Goal: Information Seeking & Learning: Find contact information

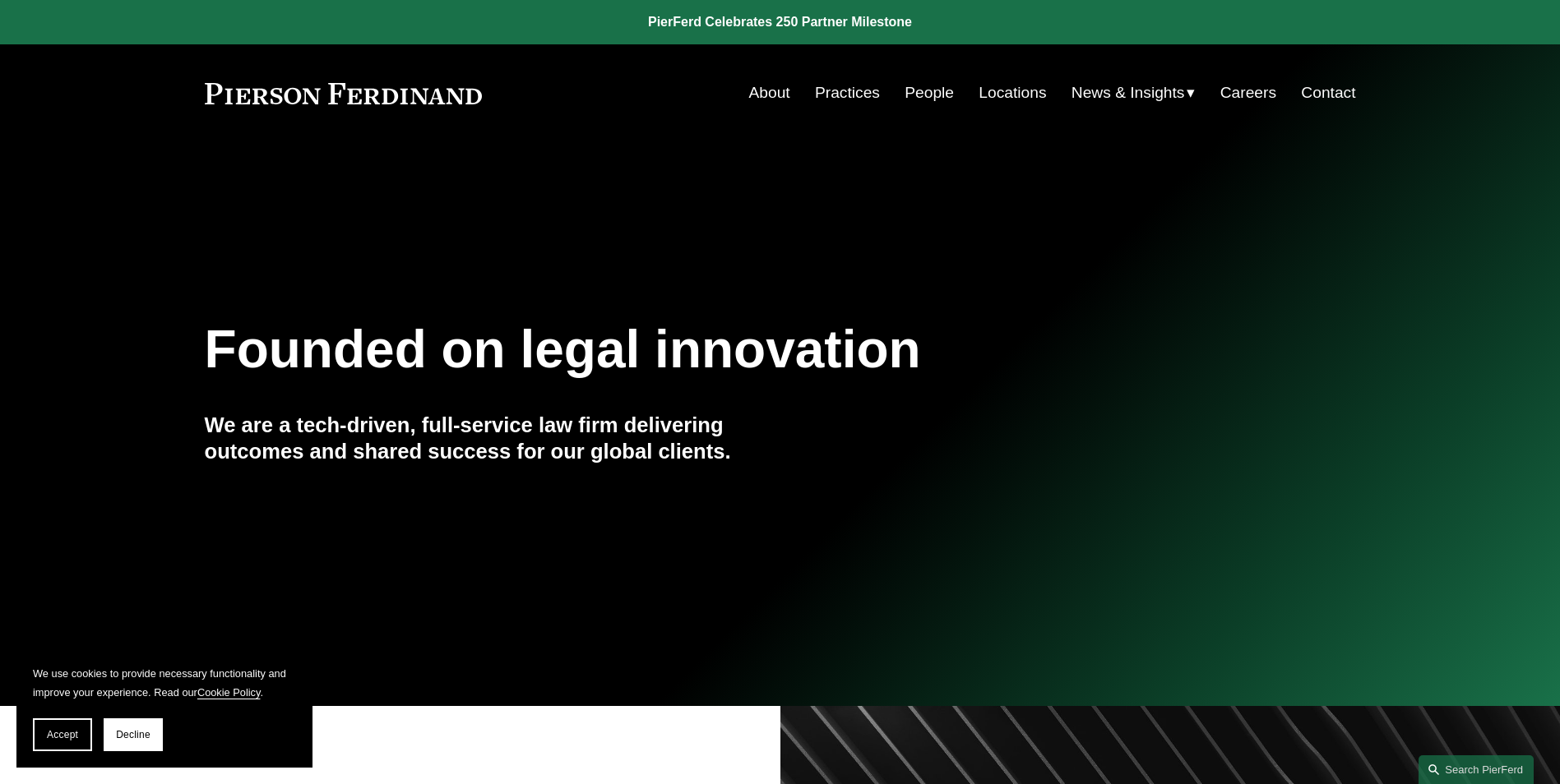
click at [767, 92] on link "About" at bounding box center [770, 93] width 42 height 31
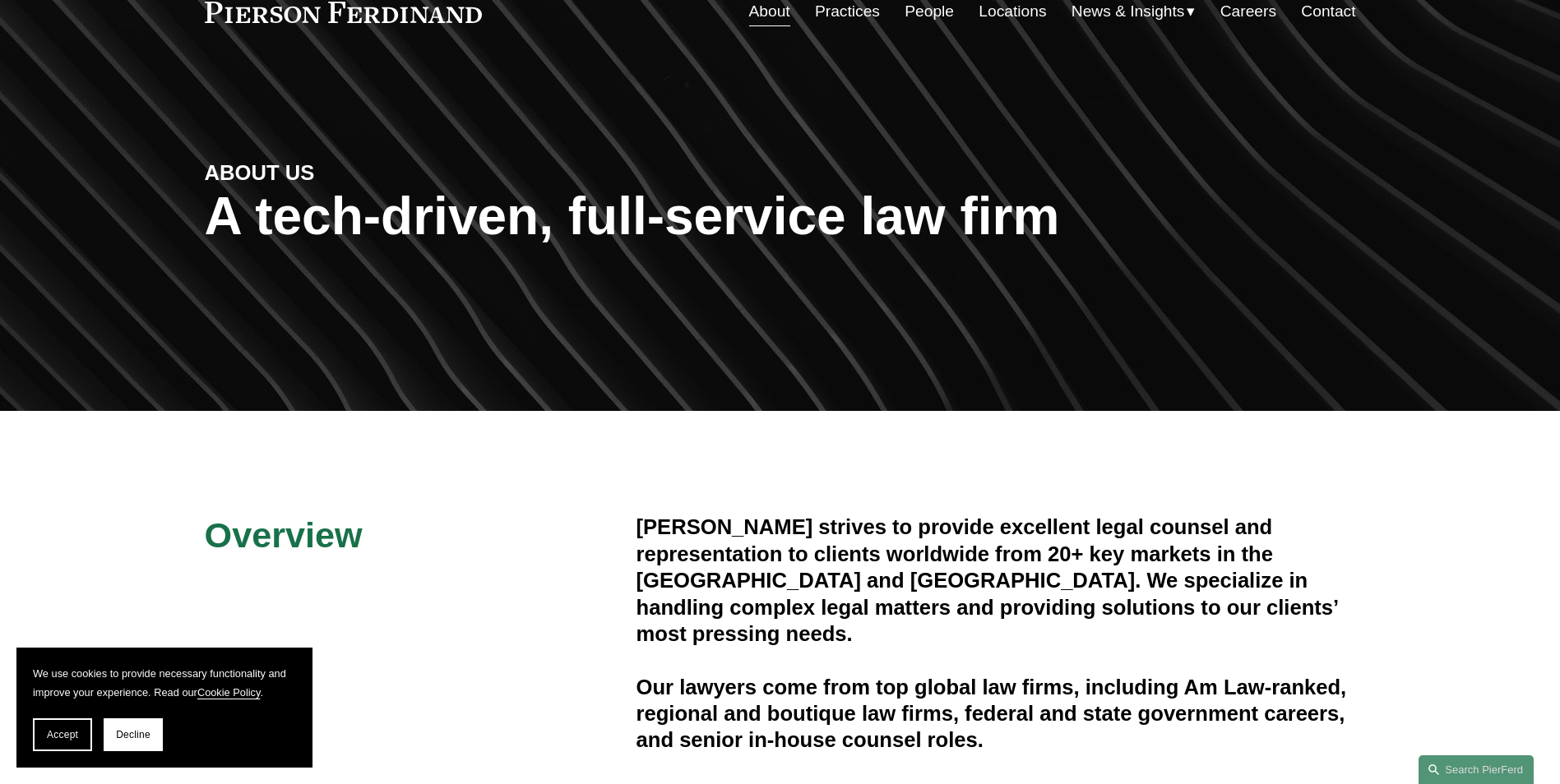
scroll to position [82, 0]
click at [73, 737] on span "Accept" at bounding box center [63, 735] width 31 height 12
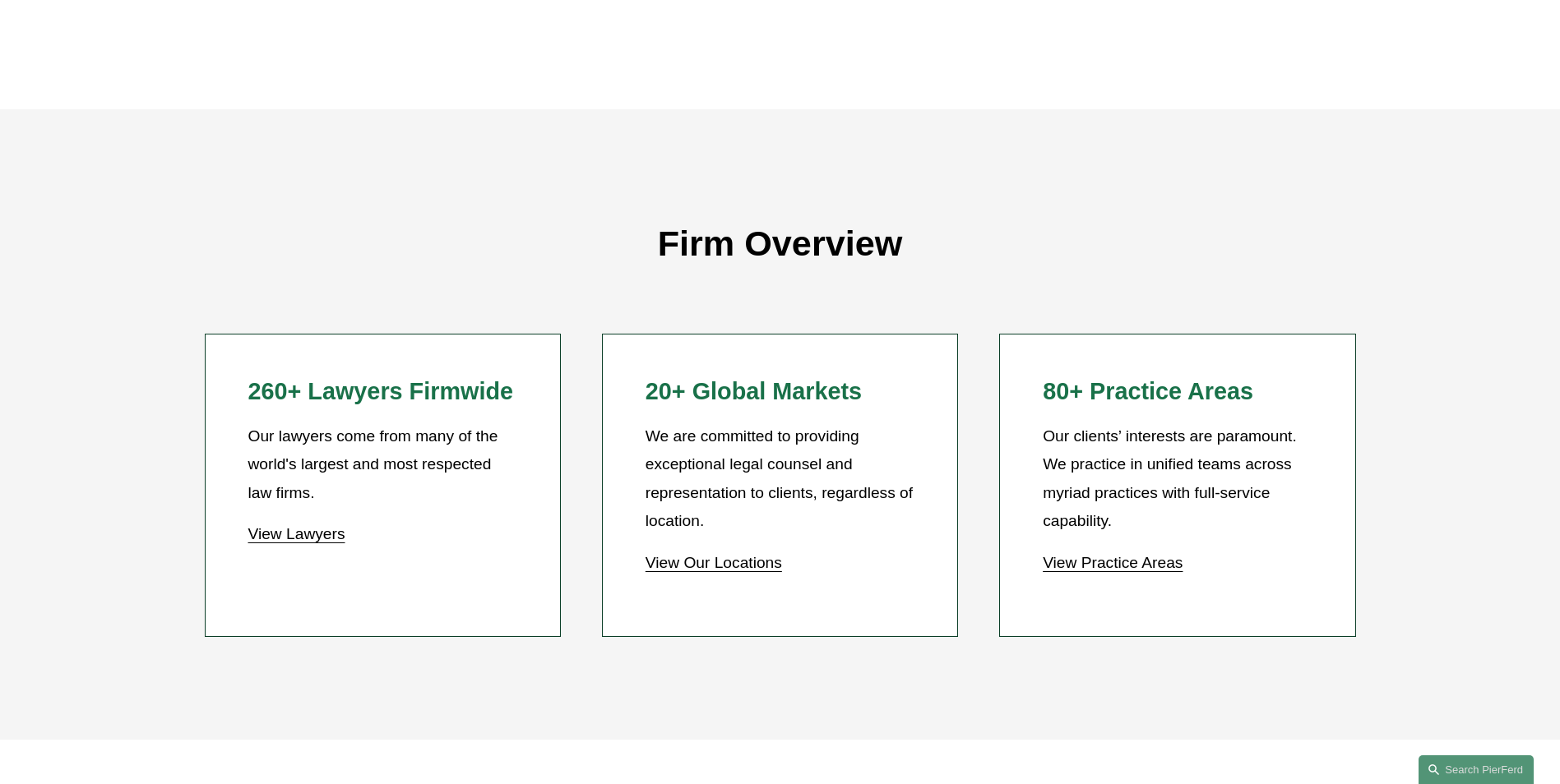
scroll to position [1398, 0]
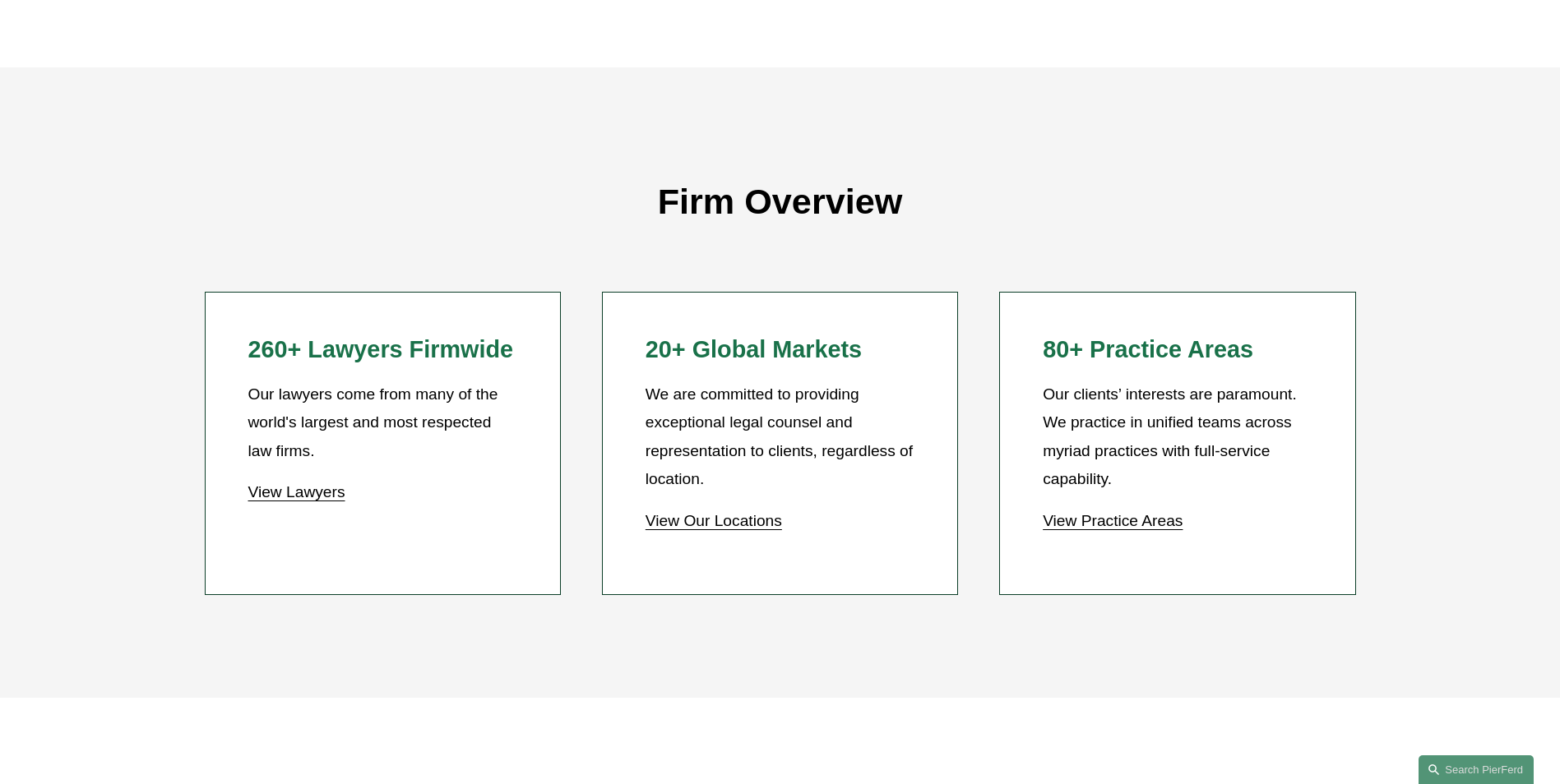
click at [704, 528] on link "View Our Locations" at bounding box center [713, 521] width 136 height 17
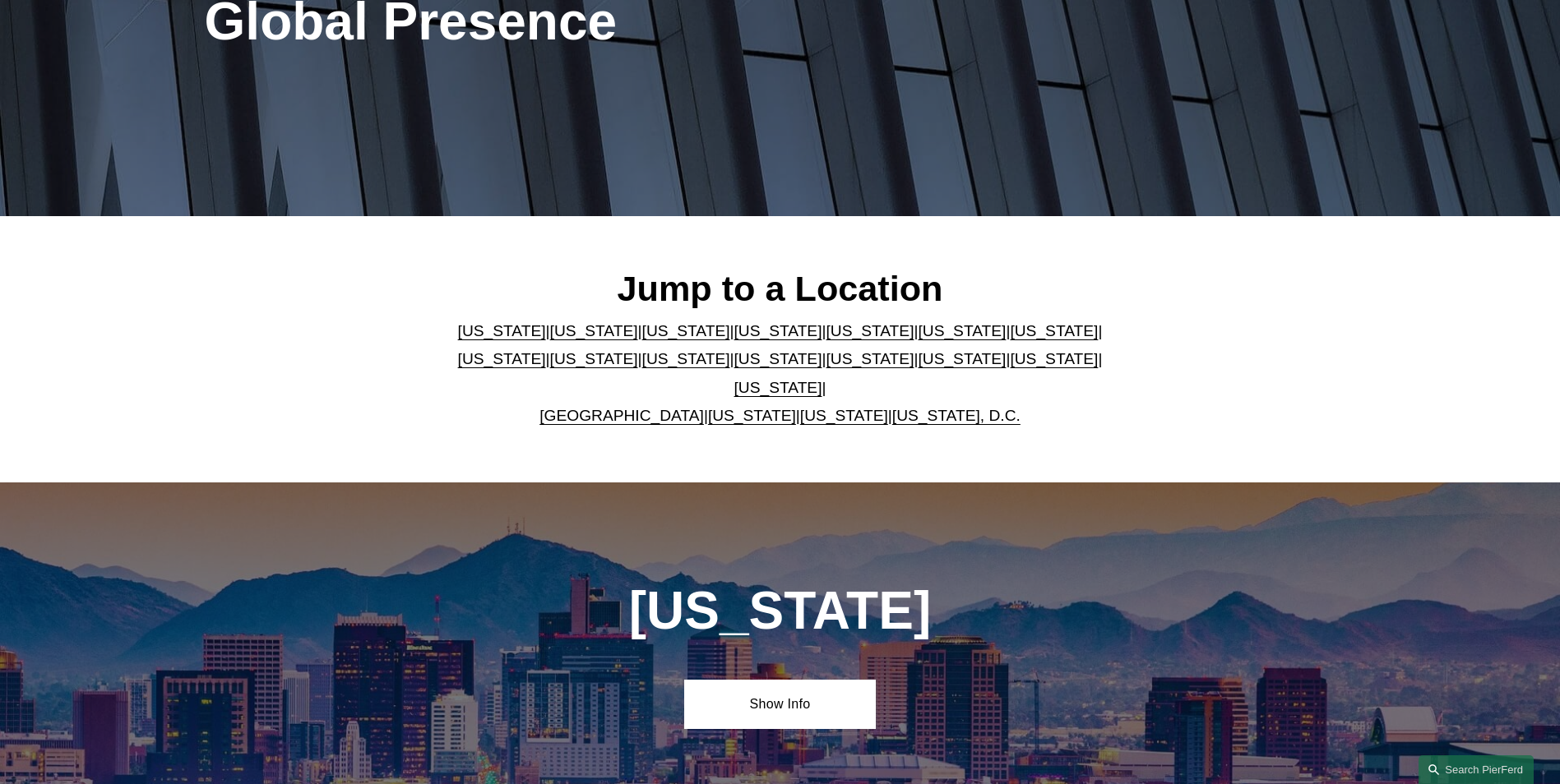
scroll to position [246, 0]
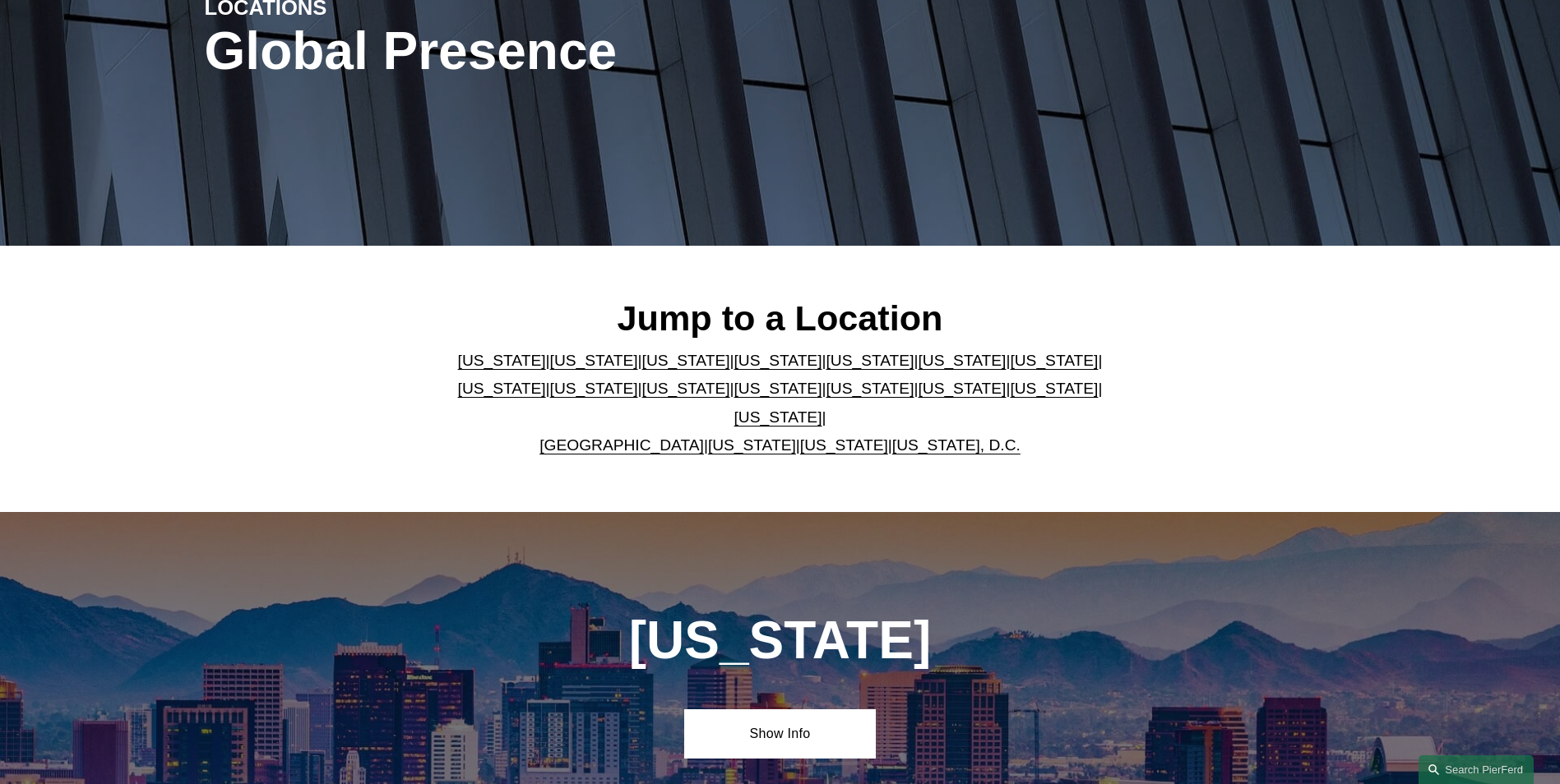
click at [826, 367] on link "[US_STATE]" at bounding box center [869, 360] width 88 height 17
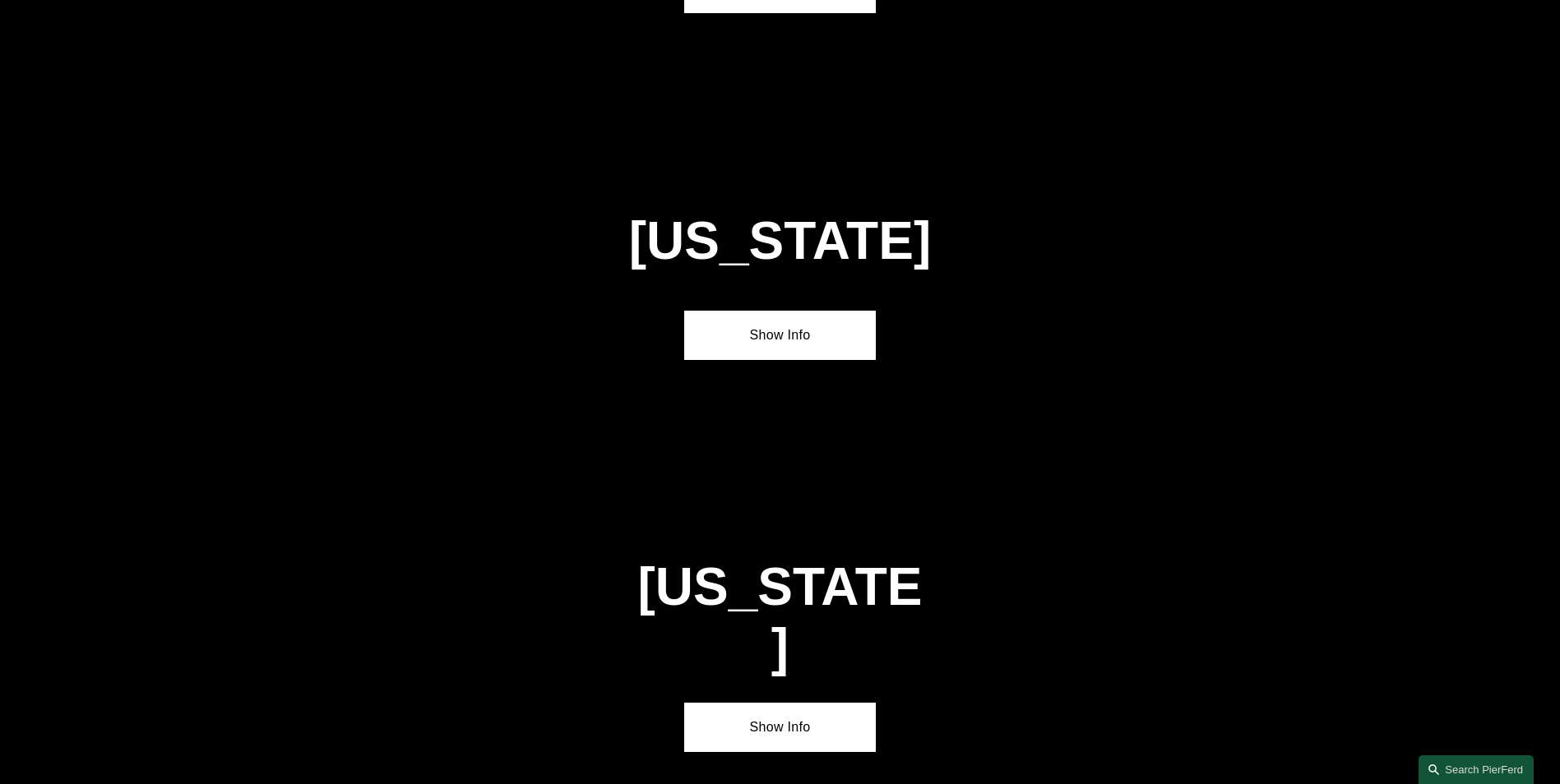
scroll to position [2138, 0]
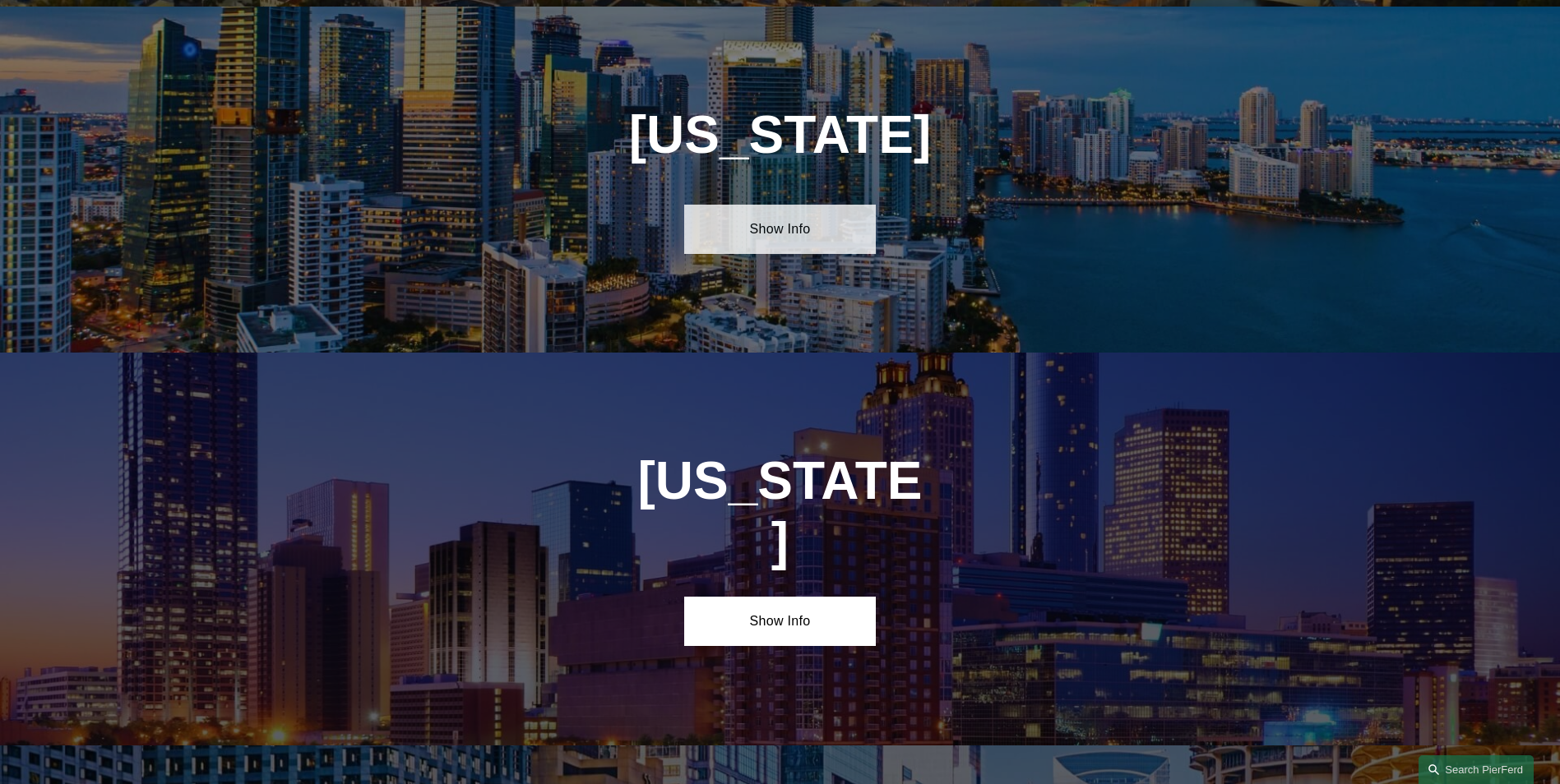
click at [800, 208] on link "Show Info" at bounding box center [780, 229] width 191 height 49
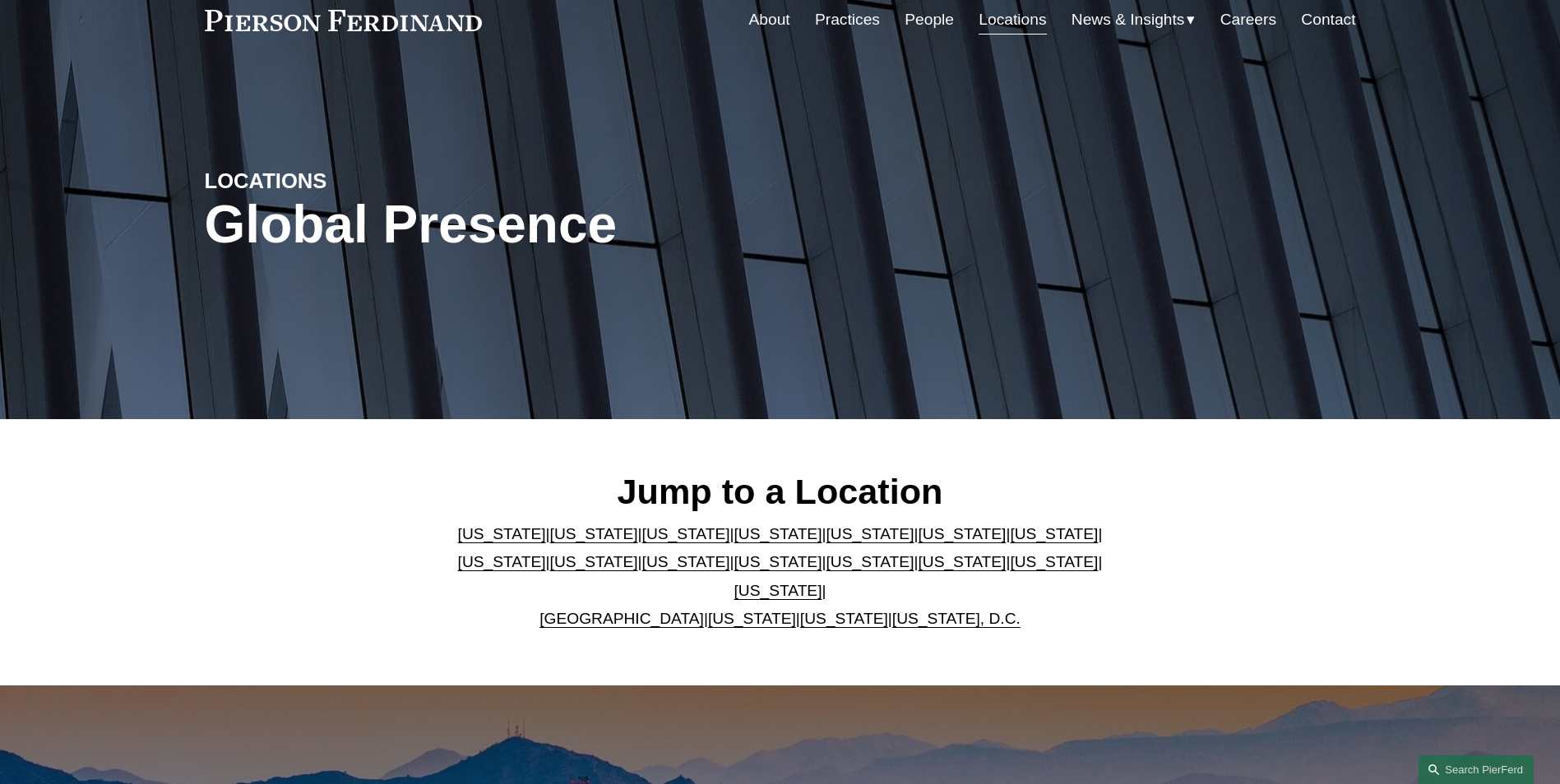
scroll to position [0, 0]
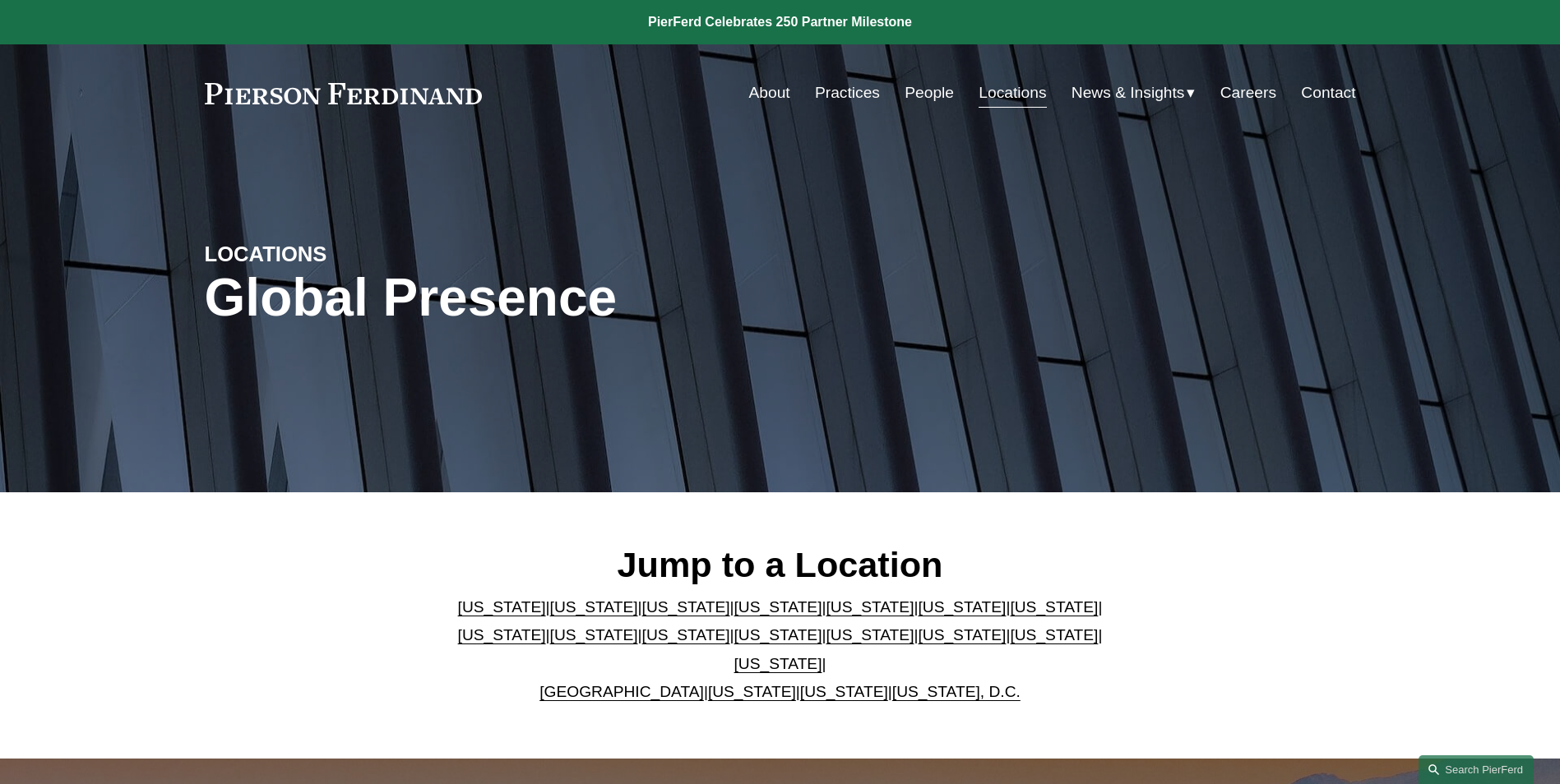
click at [926, 82] on link "People" at bounding box center [929, 93] width 49 height 31
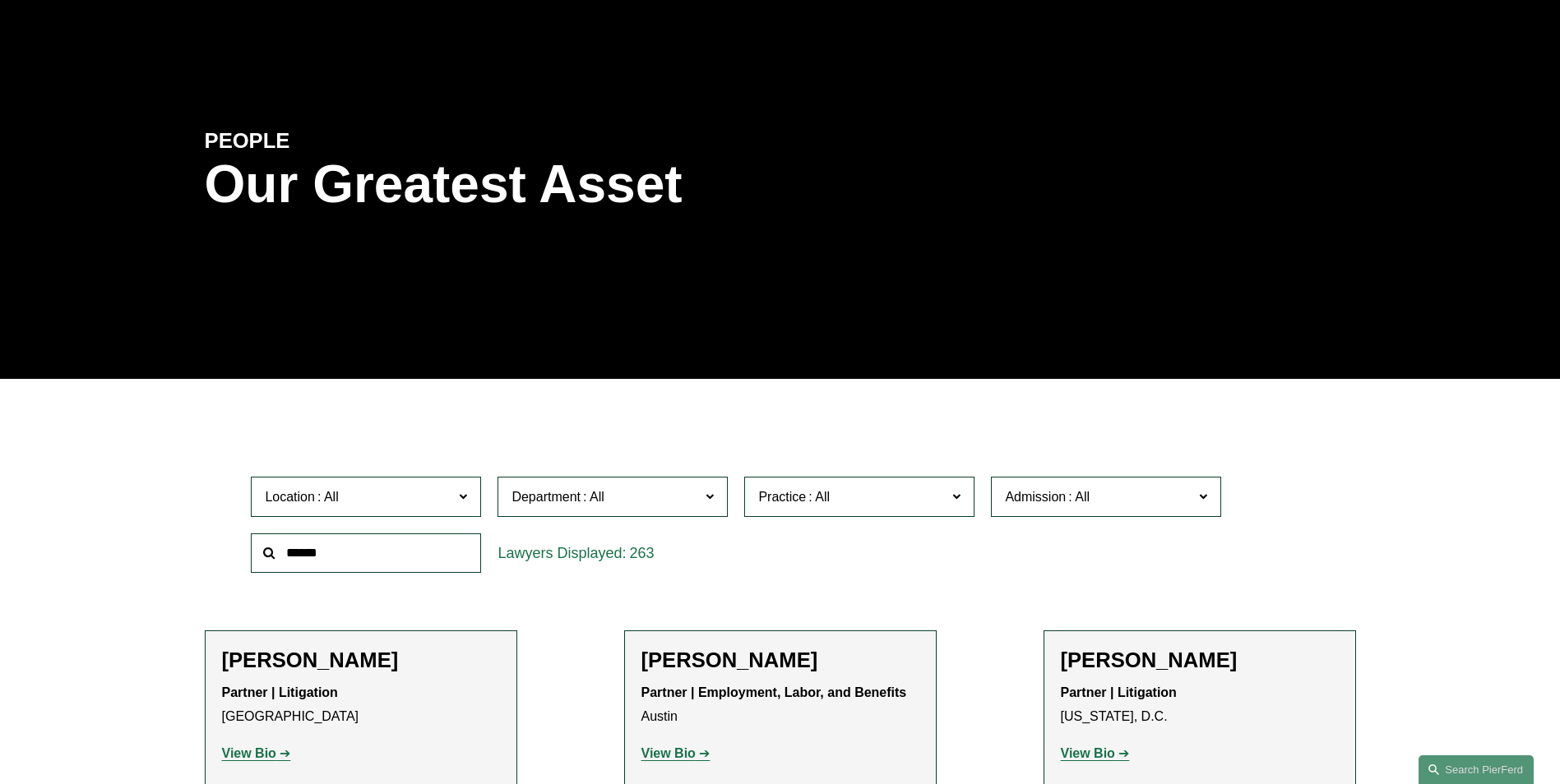
scroll to position [164, 0]
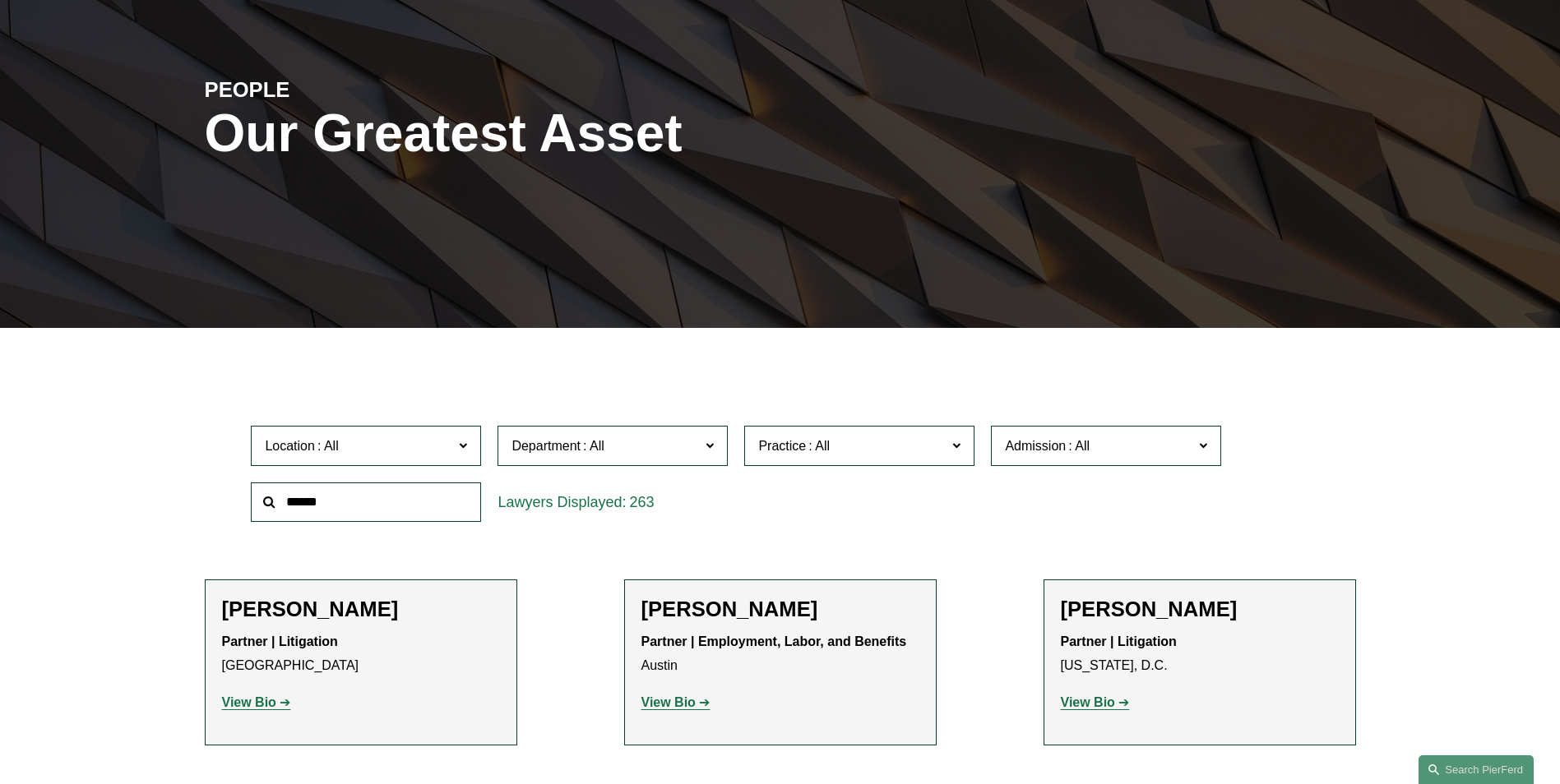
click at [406, 503] on input "text" at bounding box center [366, 503] width 230 height 41
type input "*******"
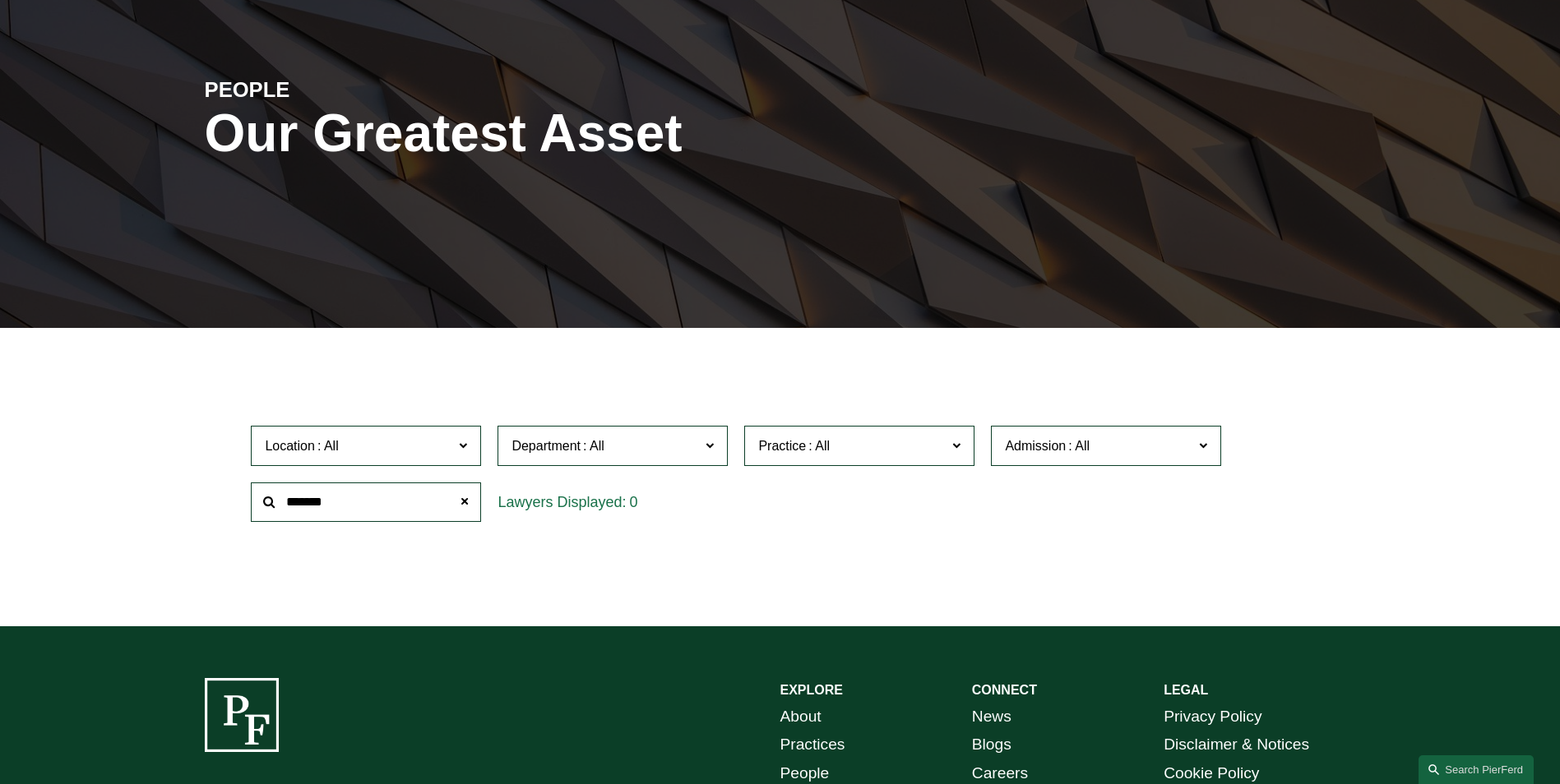
drag, startPoint x: 341, startPoint y: 503, endPoint x: 257, endPoint y: 503, distance: 84.0
click at [257, 503] on input "*******" at bounding box center [366, 503] width 230 height 41
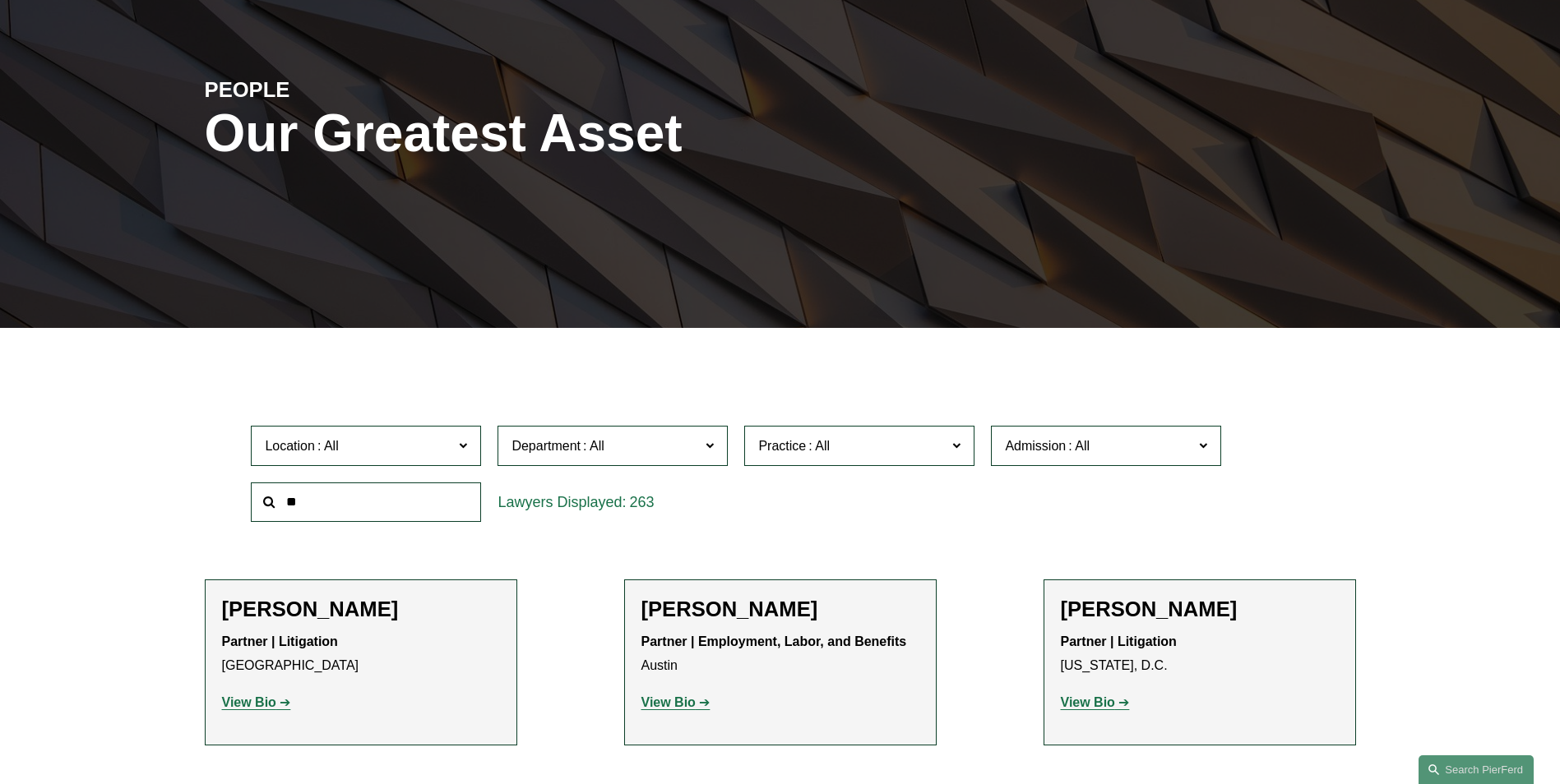
type input "**"
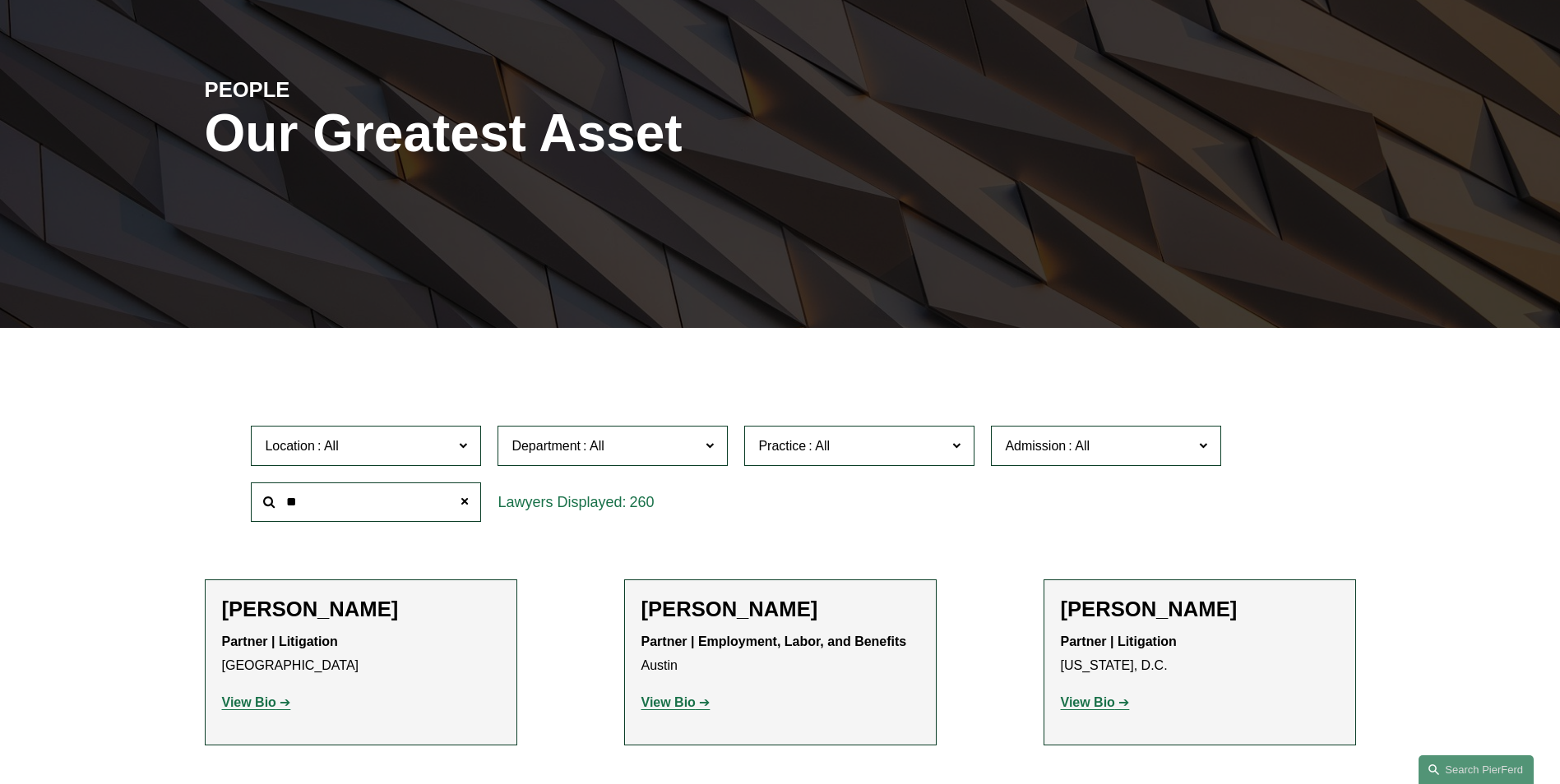
drag, startPoint x: 277, startPoint y: 509, endPoint x: 219, endPoint y: 511, distance: 58.0
click at [219, 511] on div "Location All Atlanta Austin Bellevue Boston Charlotte Chicago Cincinnati Clevel…" at bounding box center [780, 474] width 1151 height 113
type input "******"
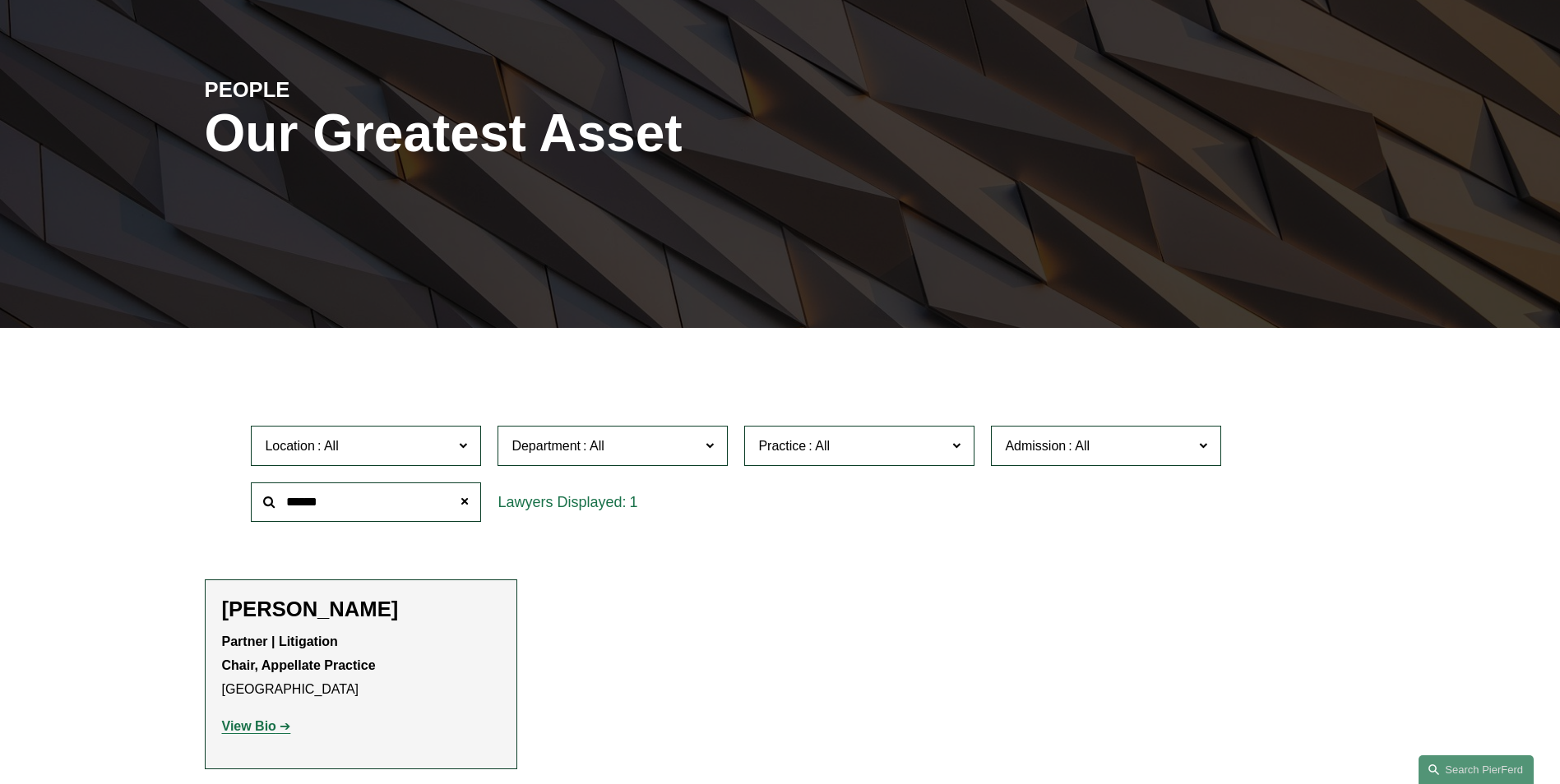
scroll to position [246, 0]
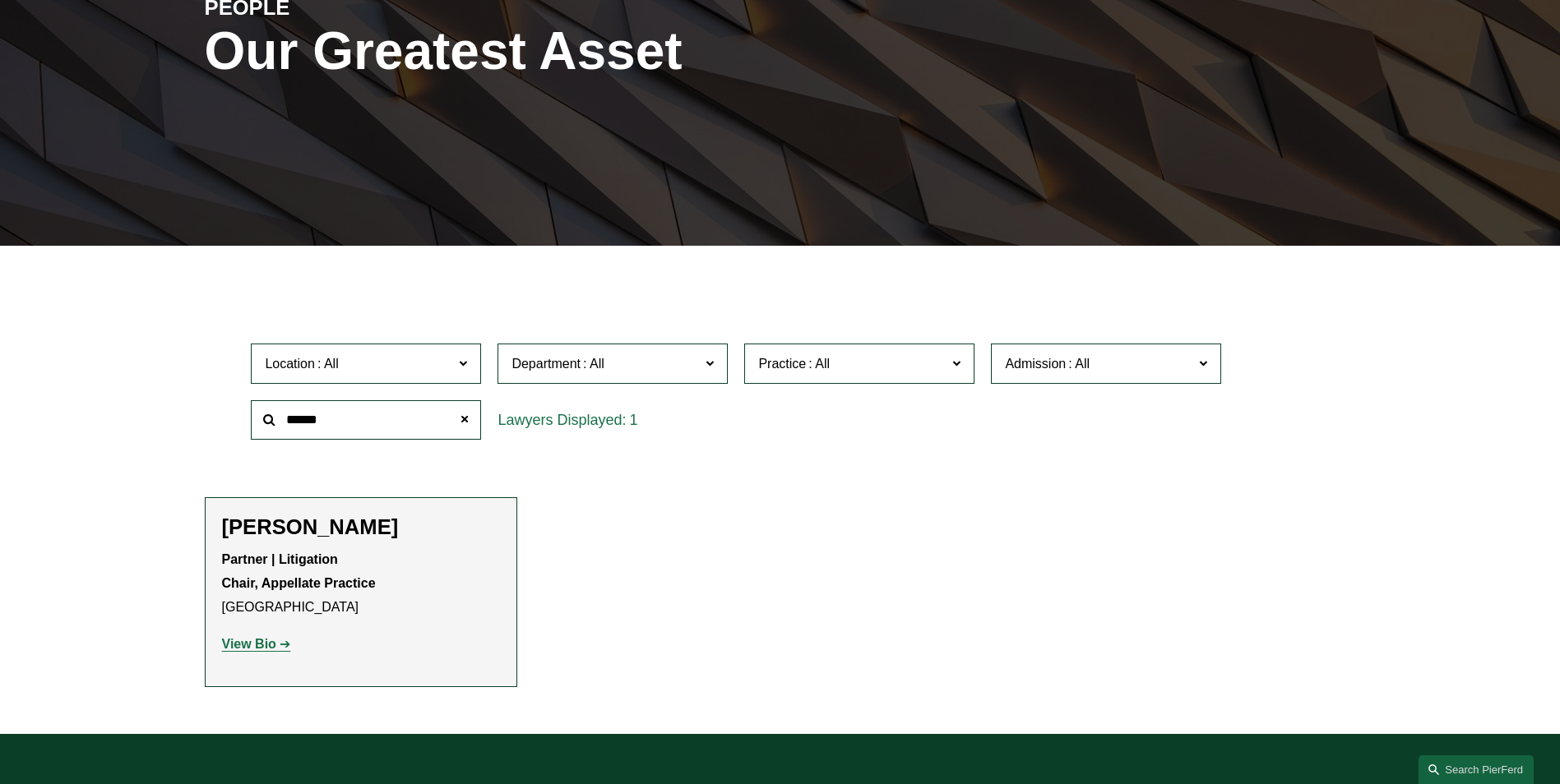
click at [259, 642] on strong "View Bio" at bounding box center [249, 644] width 54 height 14
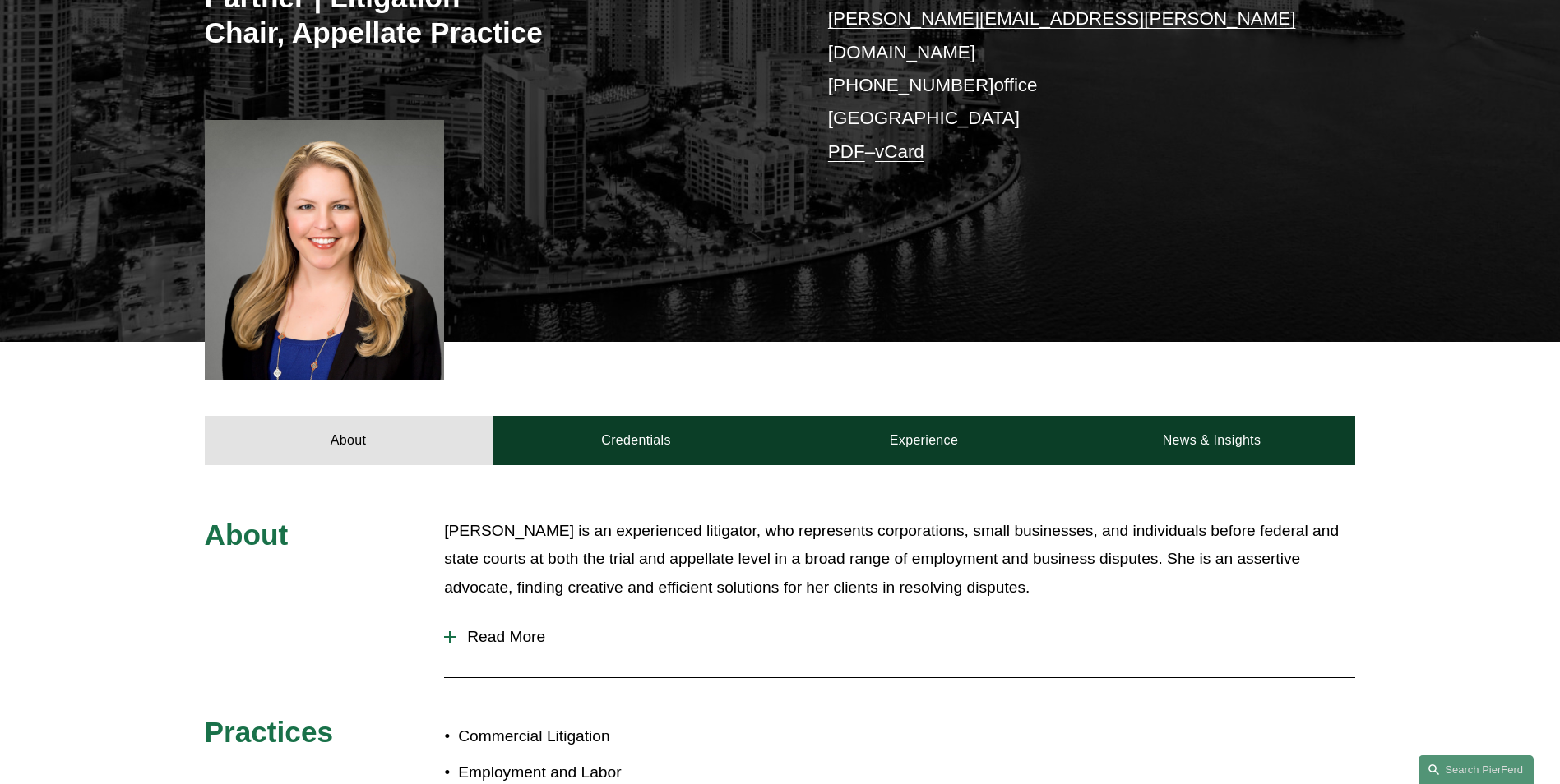
scroll to position [329, 0]
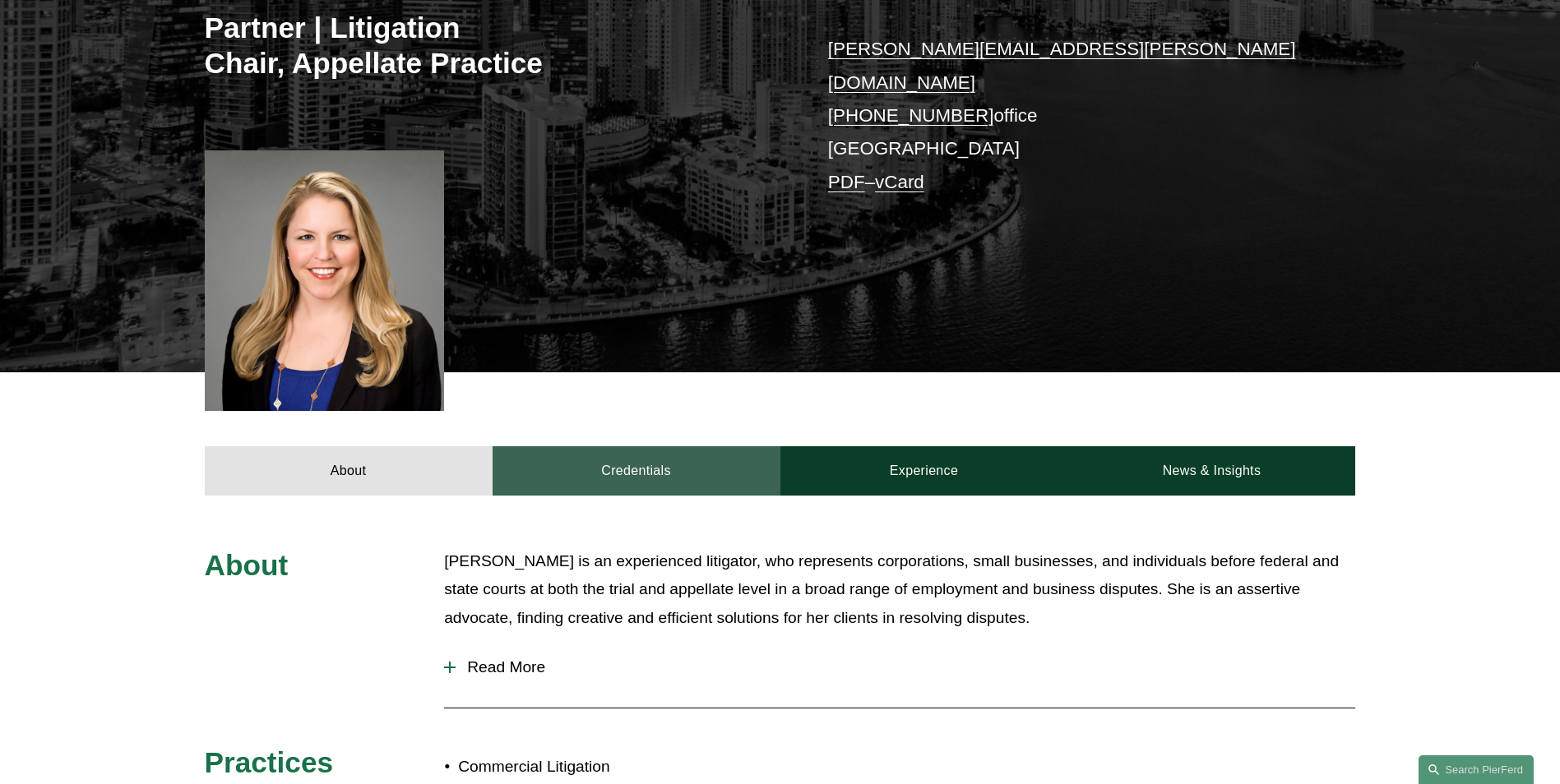
click at [636, 452] on link "Credentials" at bounding box center [637, 470] width 288 height 49
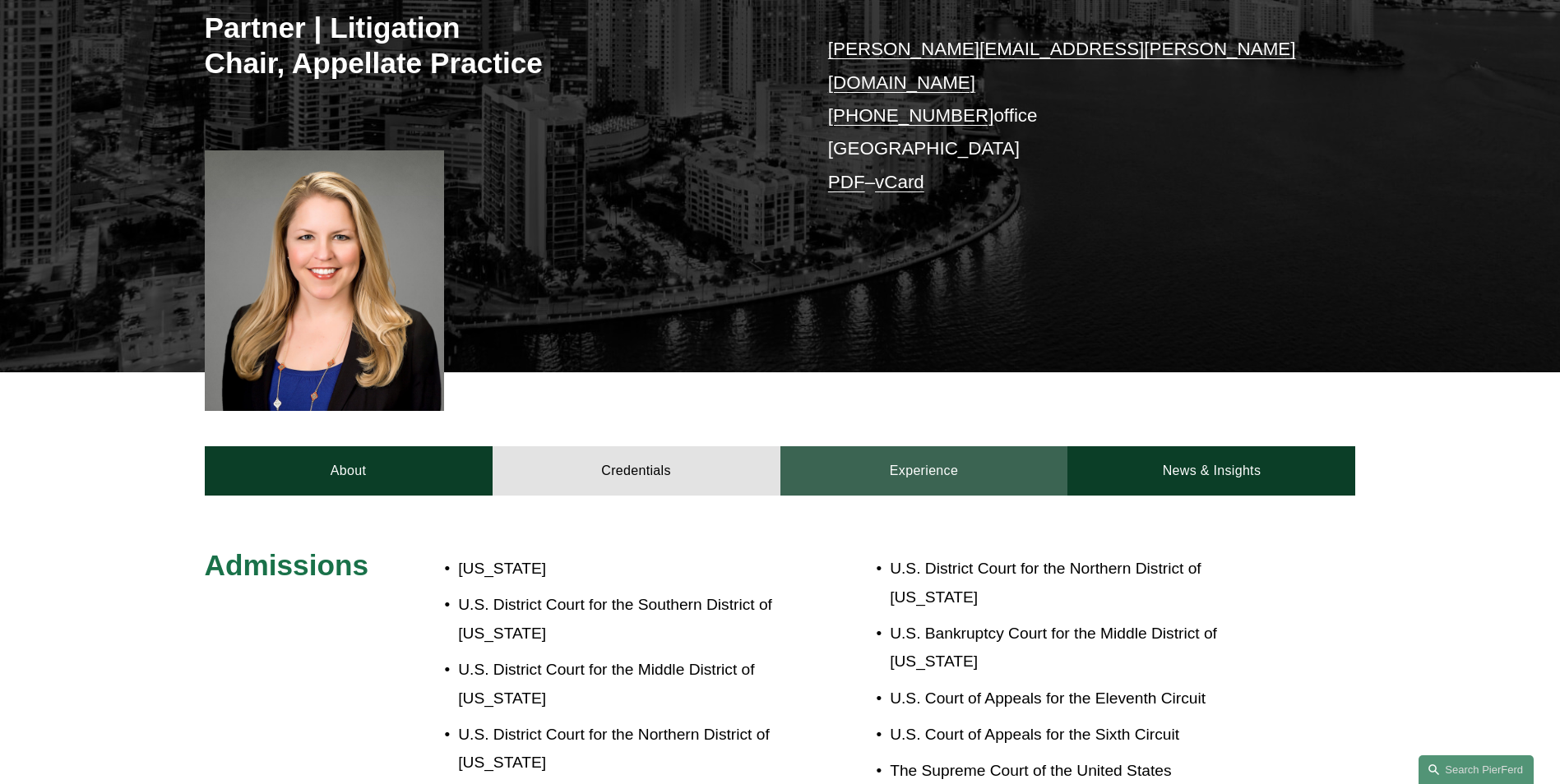
click at [917, 447] on link "Experience" at bounding box center [924, 470] width 288 height 49
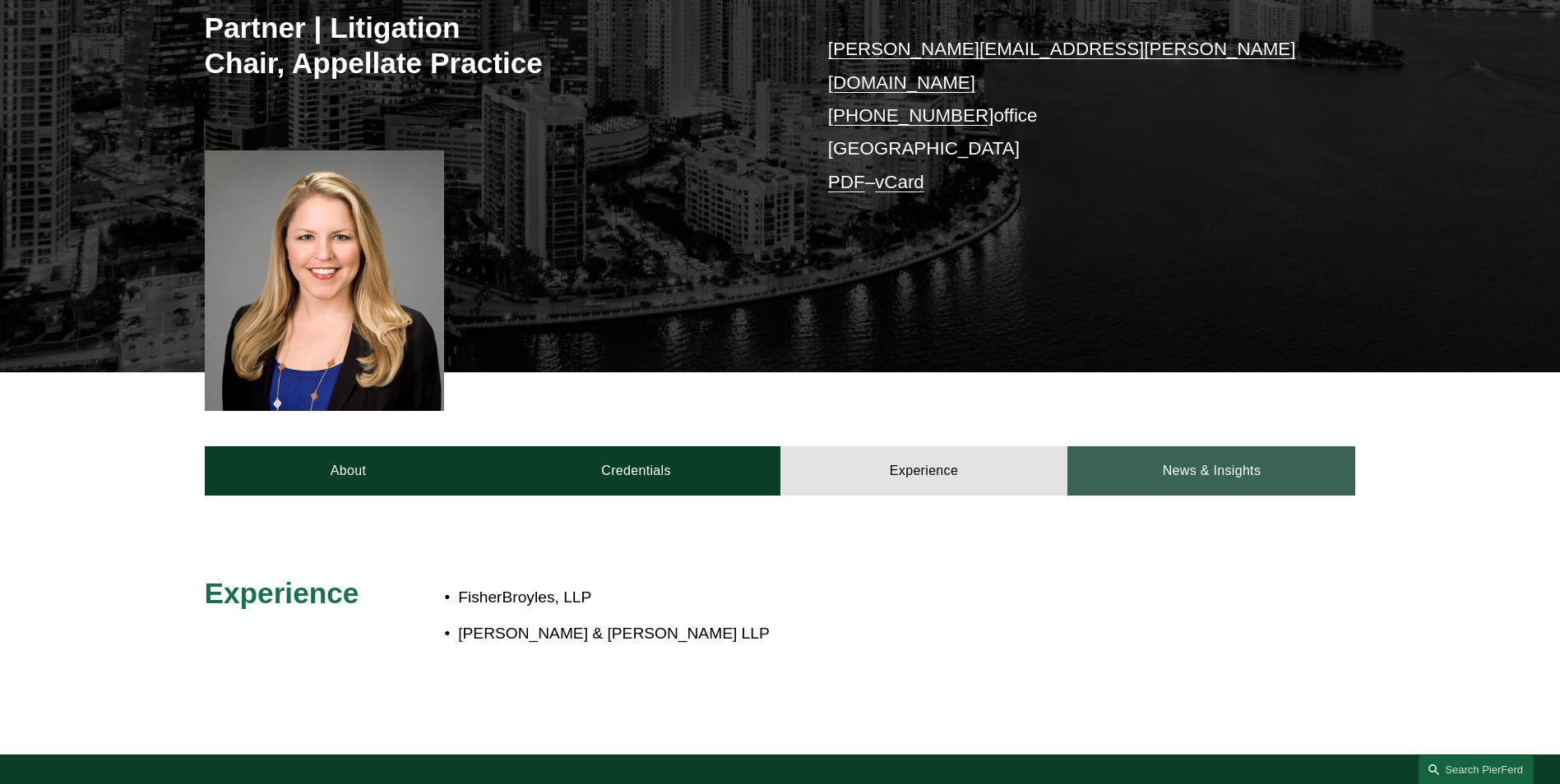
click at [1226, 449] on link "News & Insights" at bounding box center [1211, 470] width 288 height 49
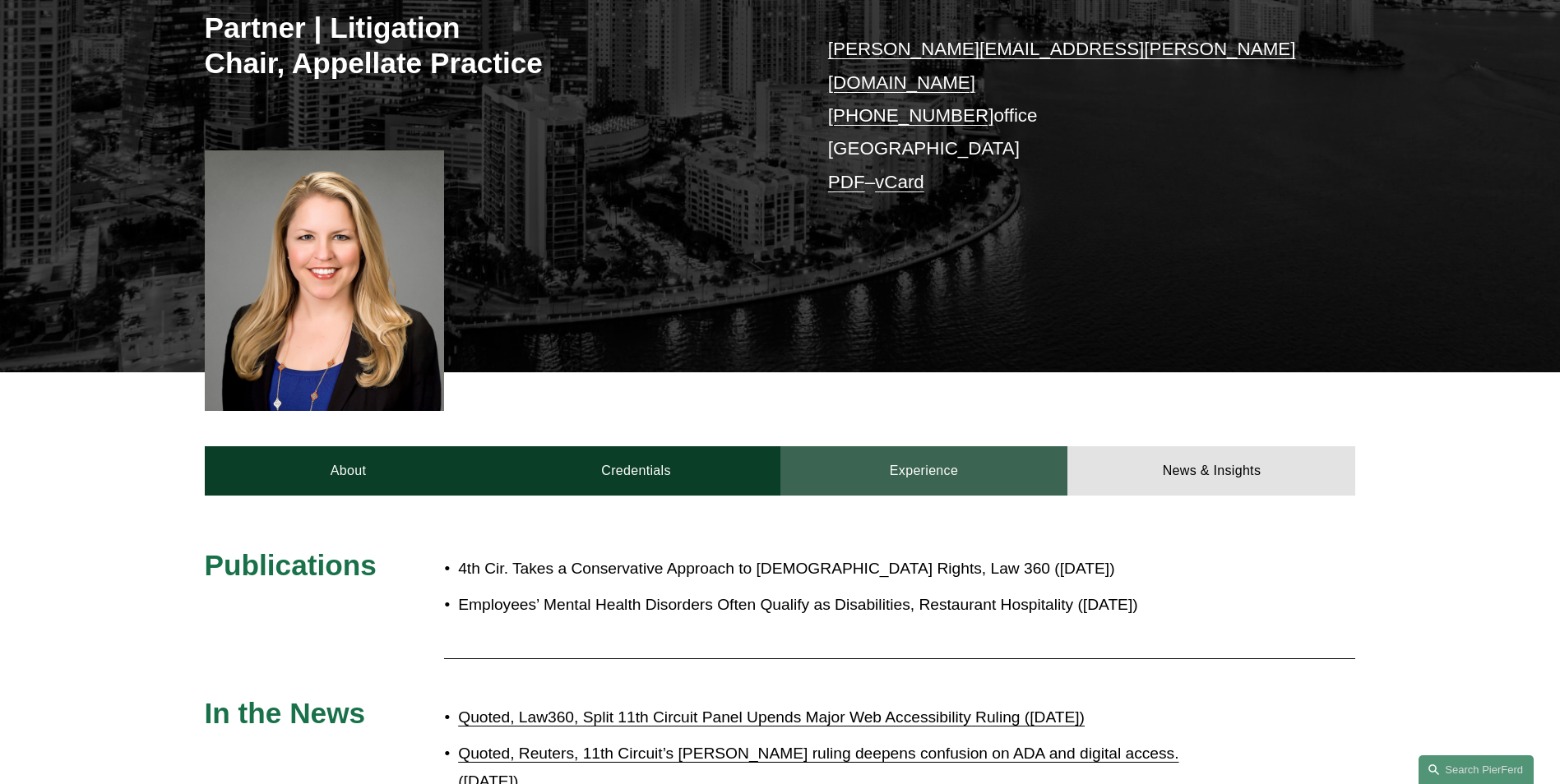
click at [941, 454] on link "Experience" at bounding box center [924, 470] width 288 height 49
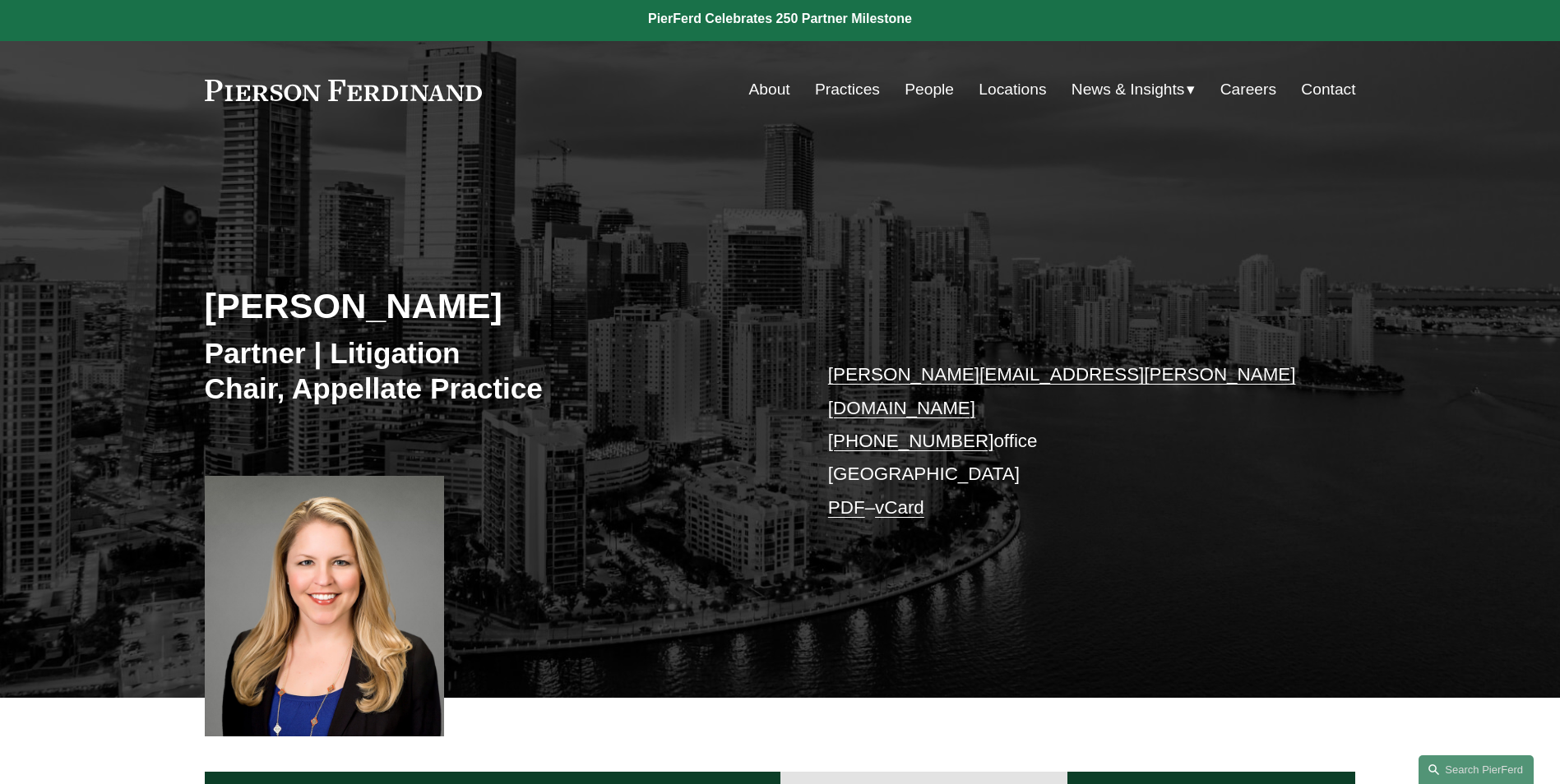
scroll to position [0, 0]
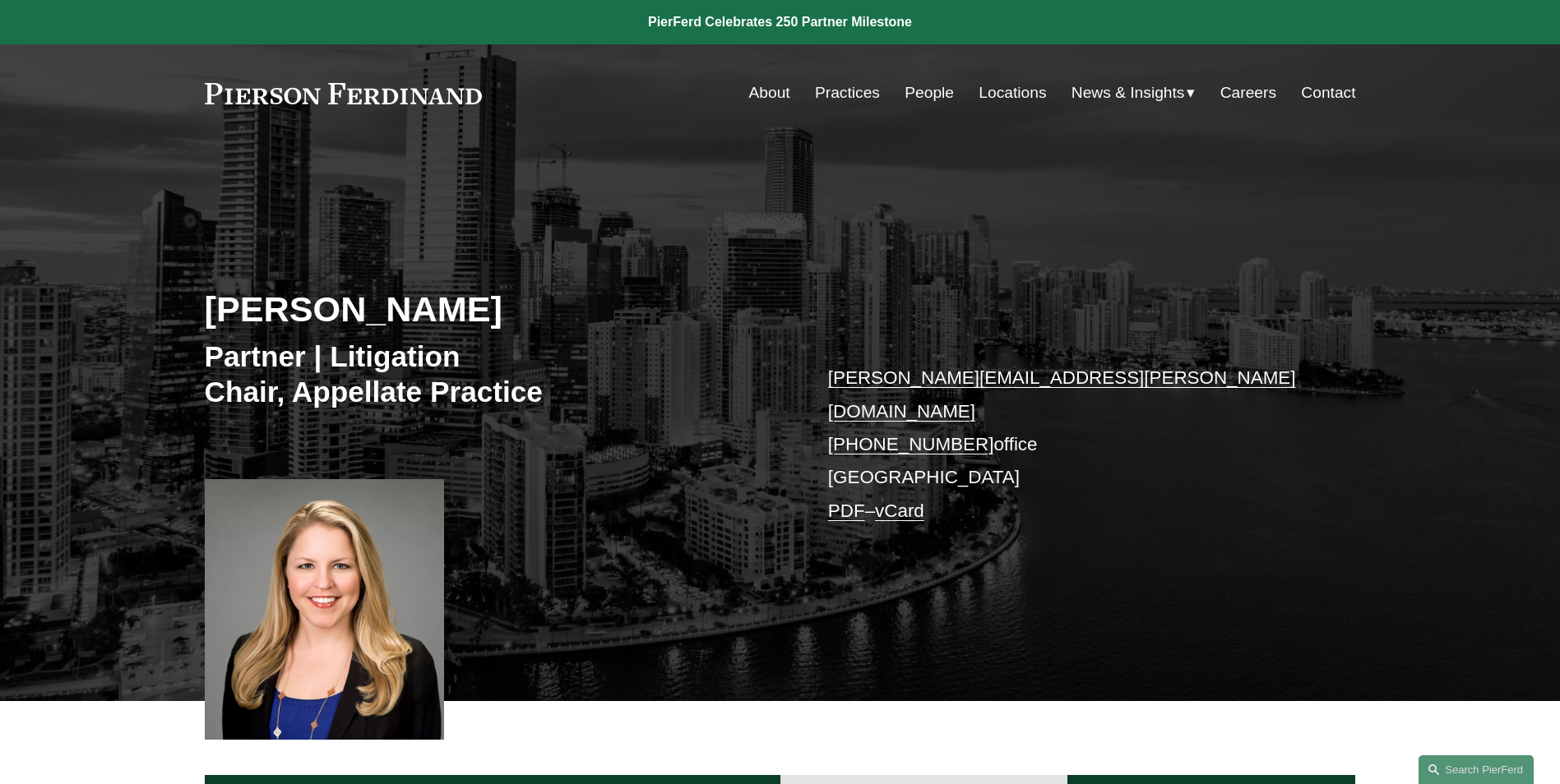
click at [925, 92] on link "People" at bounding box center [929, 93] width 49 height 31
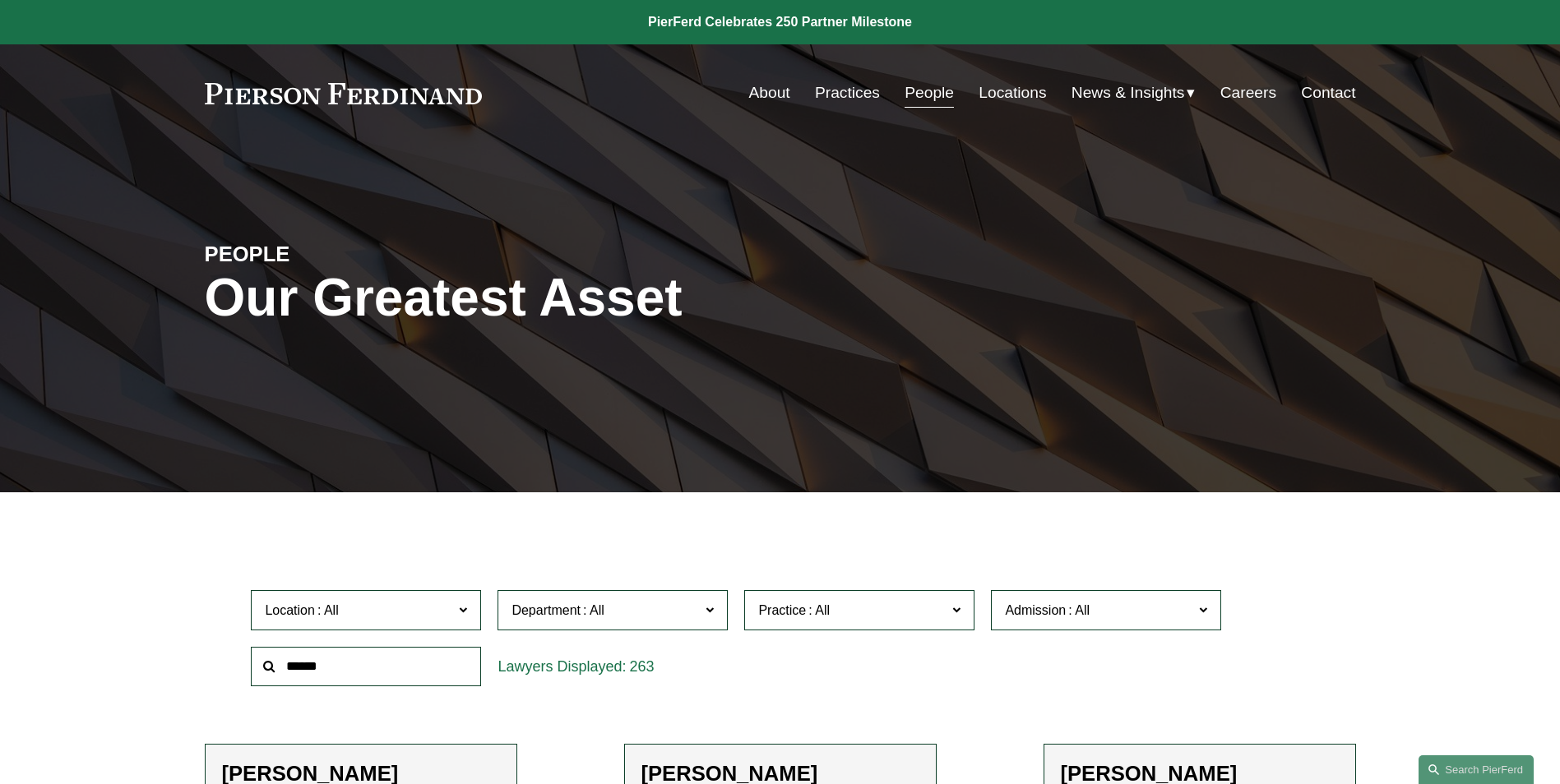
click at [366, 674] on input "text" at bounding box center [366, 667] width 230 height 41
type input "*******"
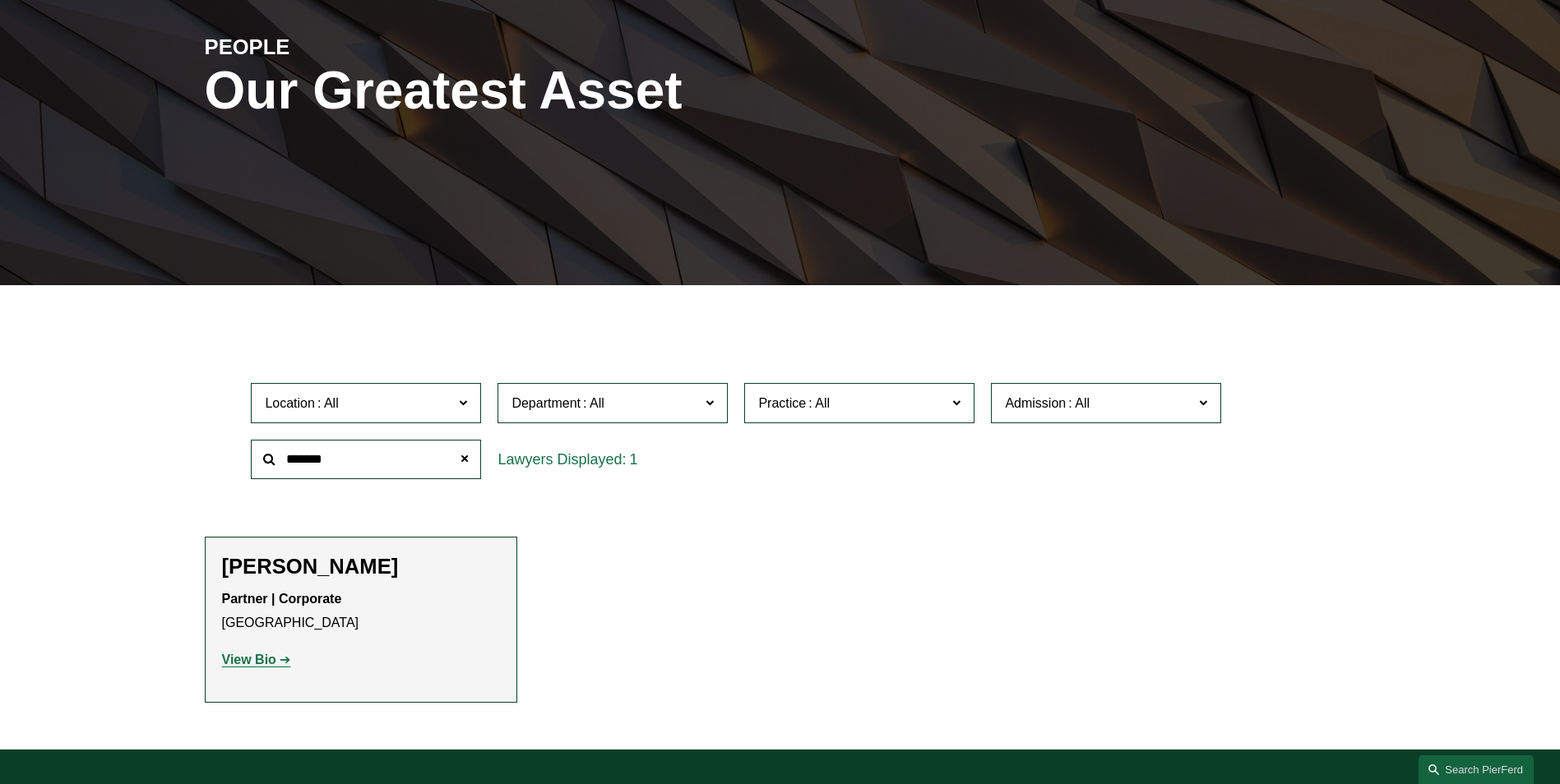
scroll to position [246, 0]
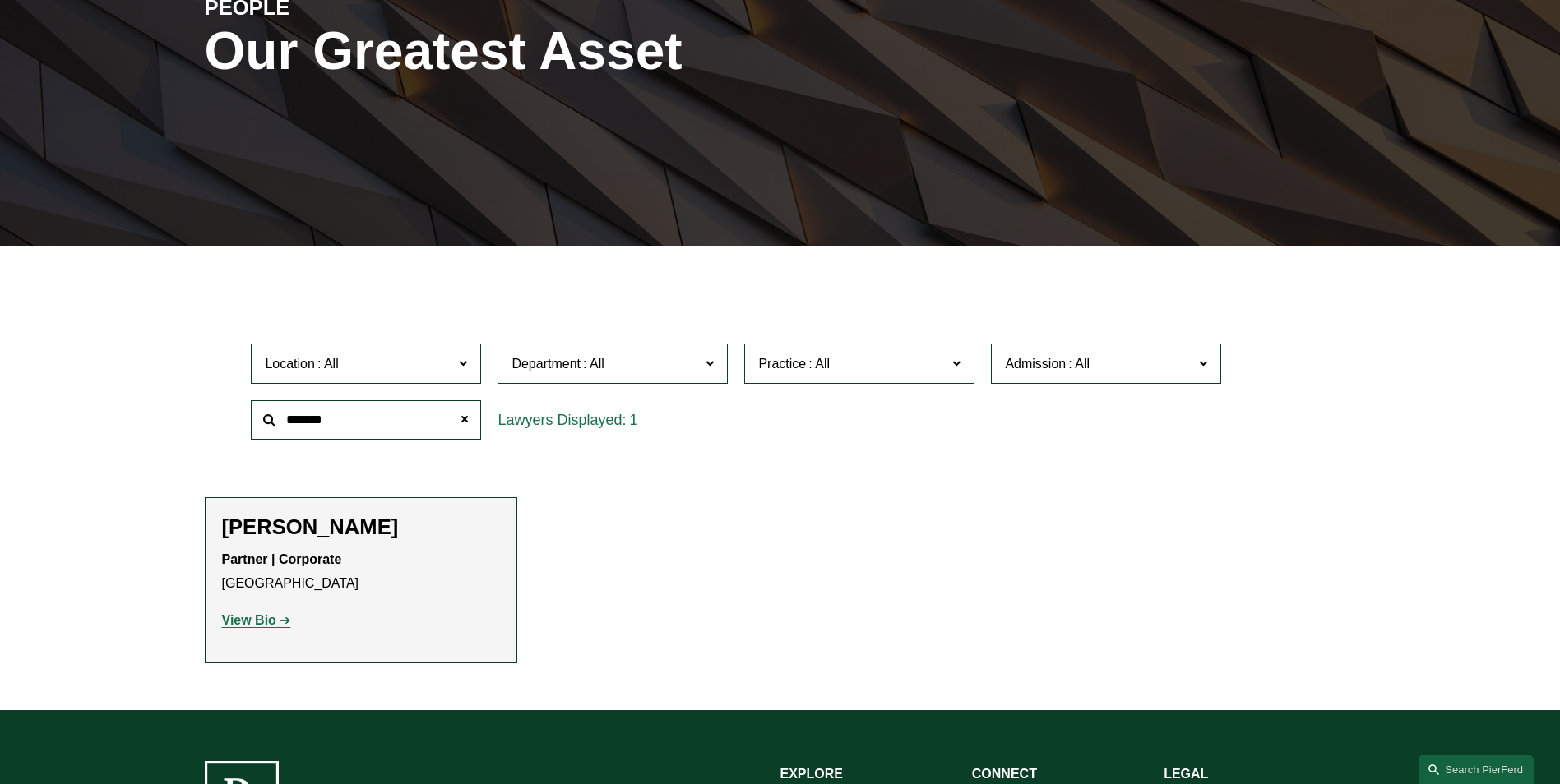
click at [246, 618] on strong "View Bio" at bounding box center [249, 620] width 54 height 14
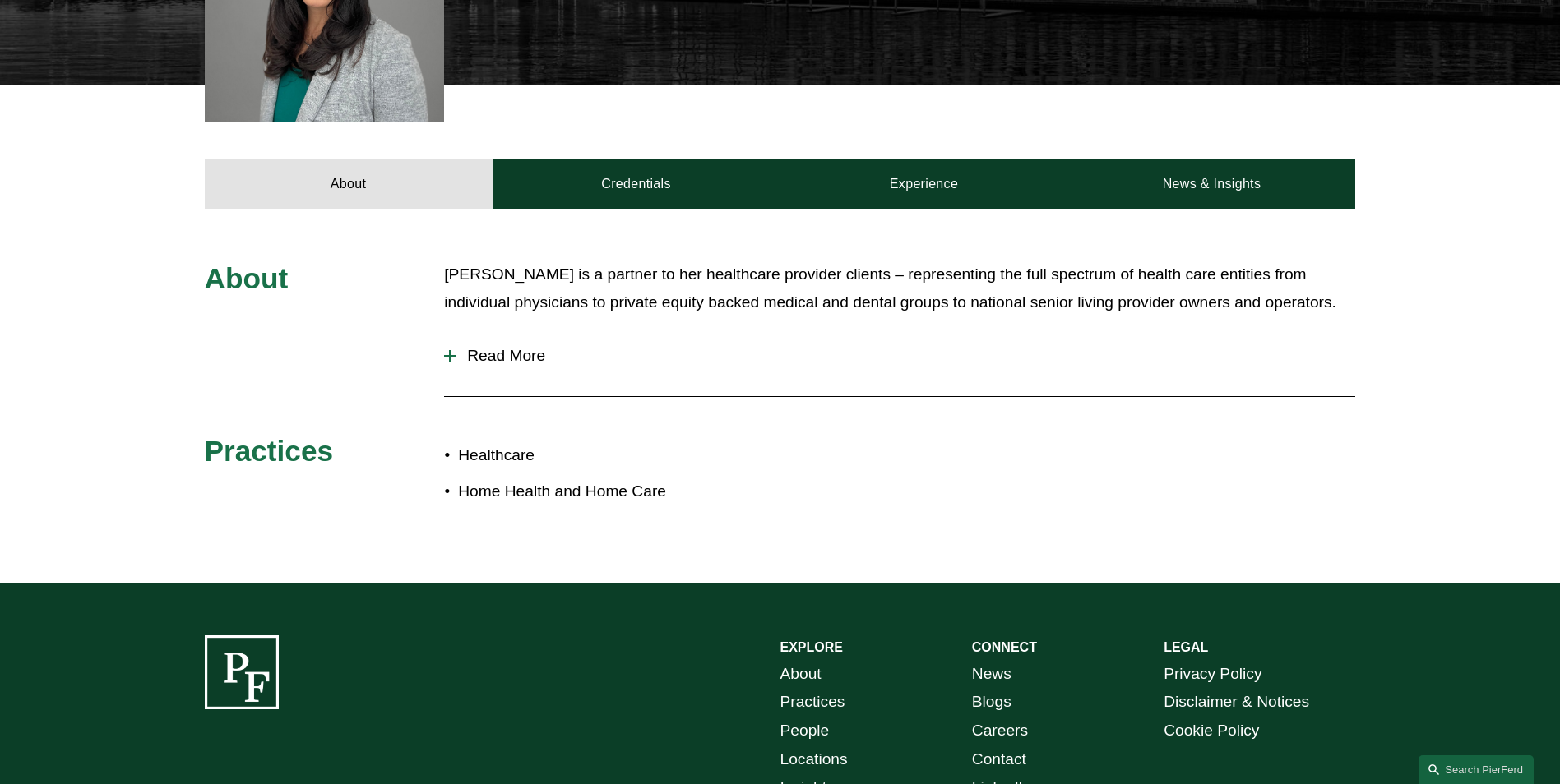
scroll to position [575, 0]
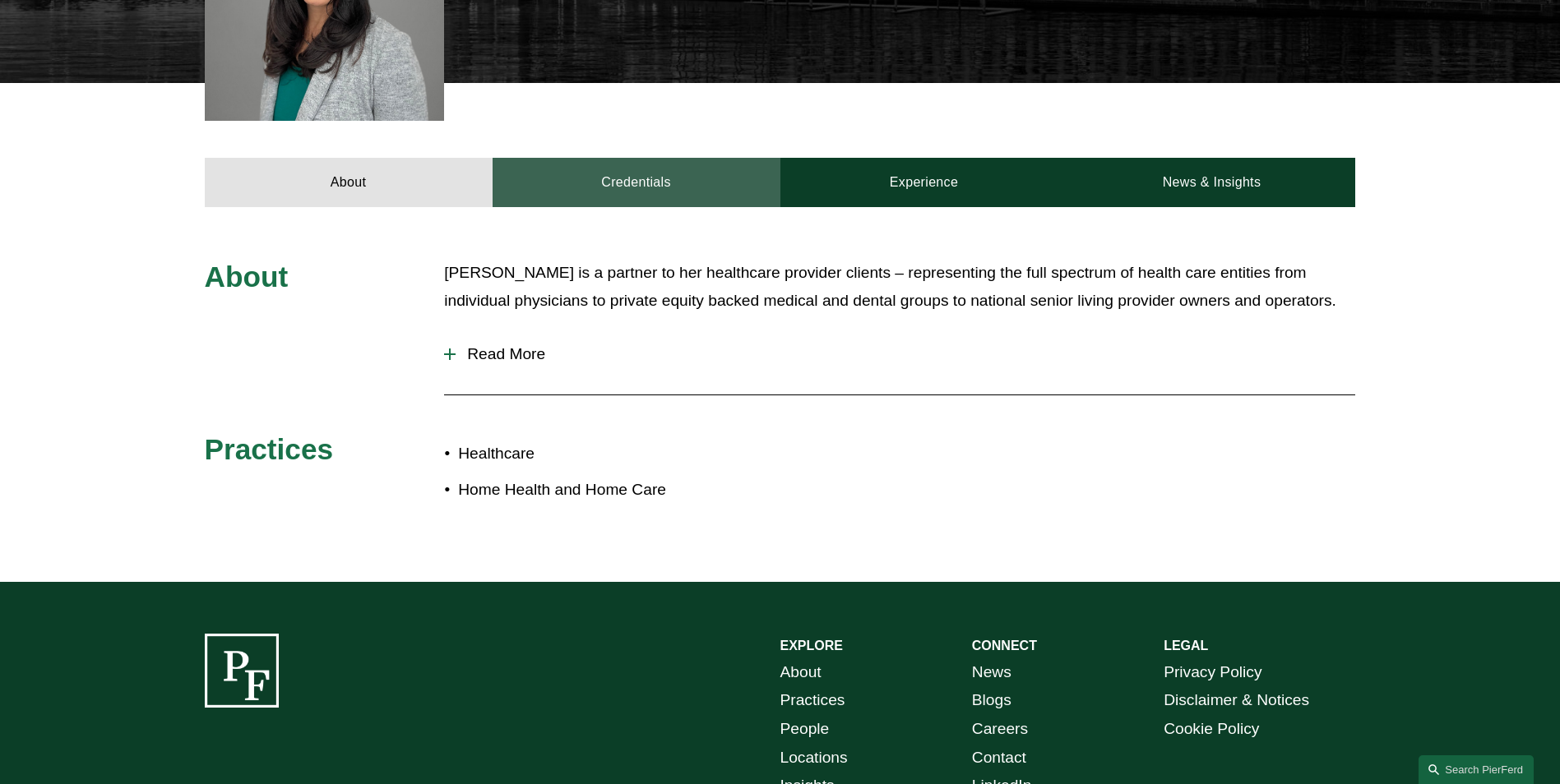
click at [695, 186] on link "Credentials" at bounding box center [637, 182] width 288 height 49
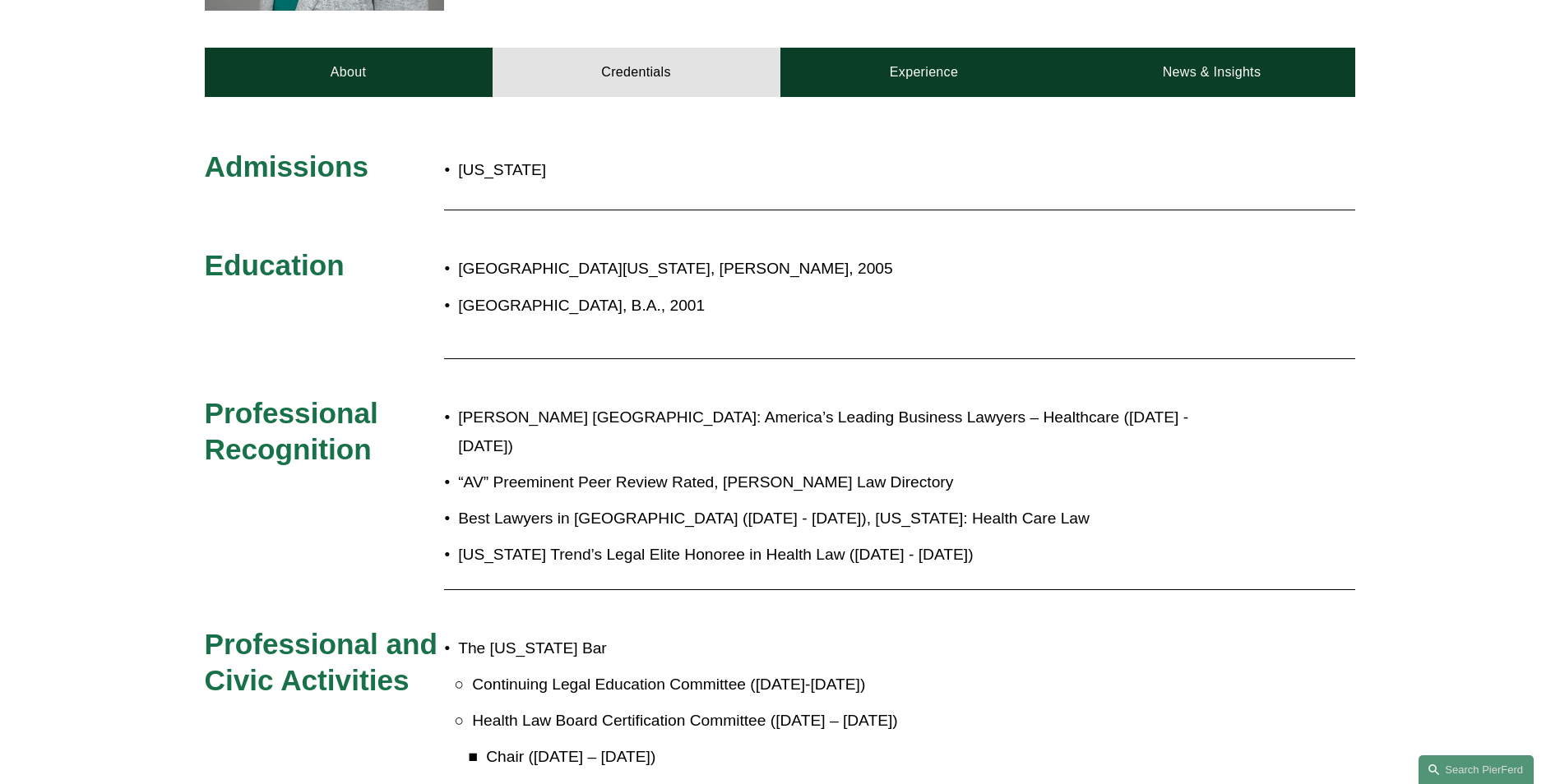
scroll to position [658, 0]
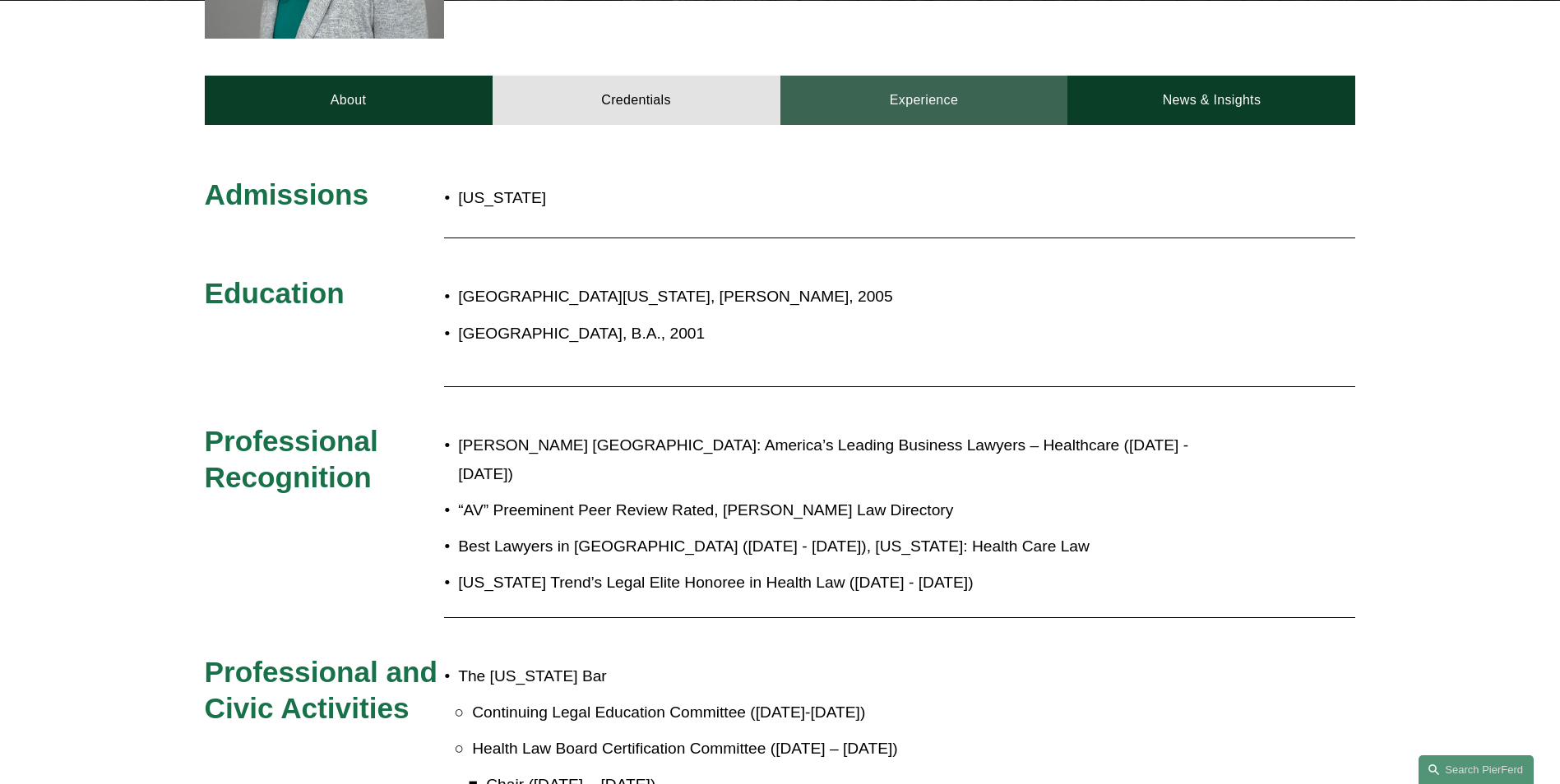
click at [940, 86] on link "Experience" at bounding box center [924, 99] width 288 height 49
